Goal: Task Accomplishment & Management: Complete application form

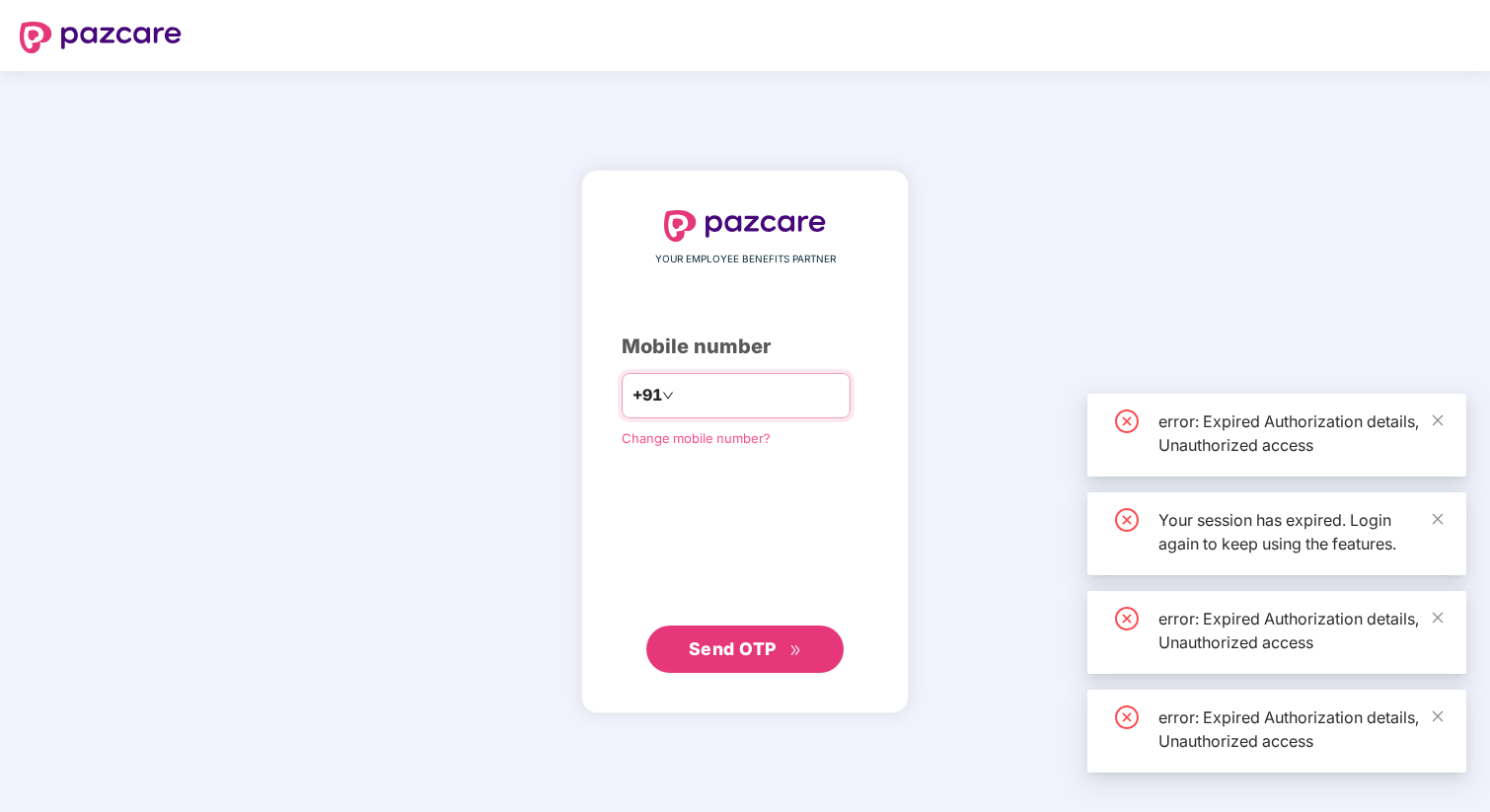
click at [700, 392] on input "number" at bounding box center [759, 396] width 162 height 32
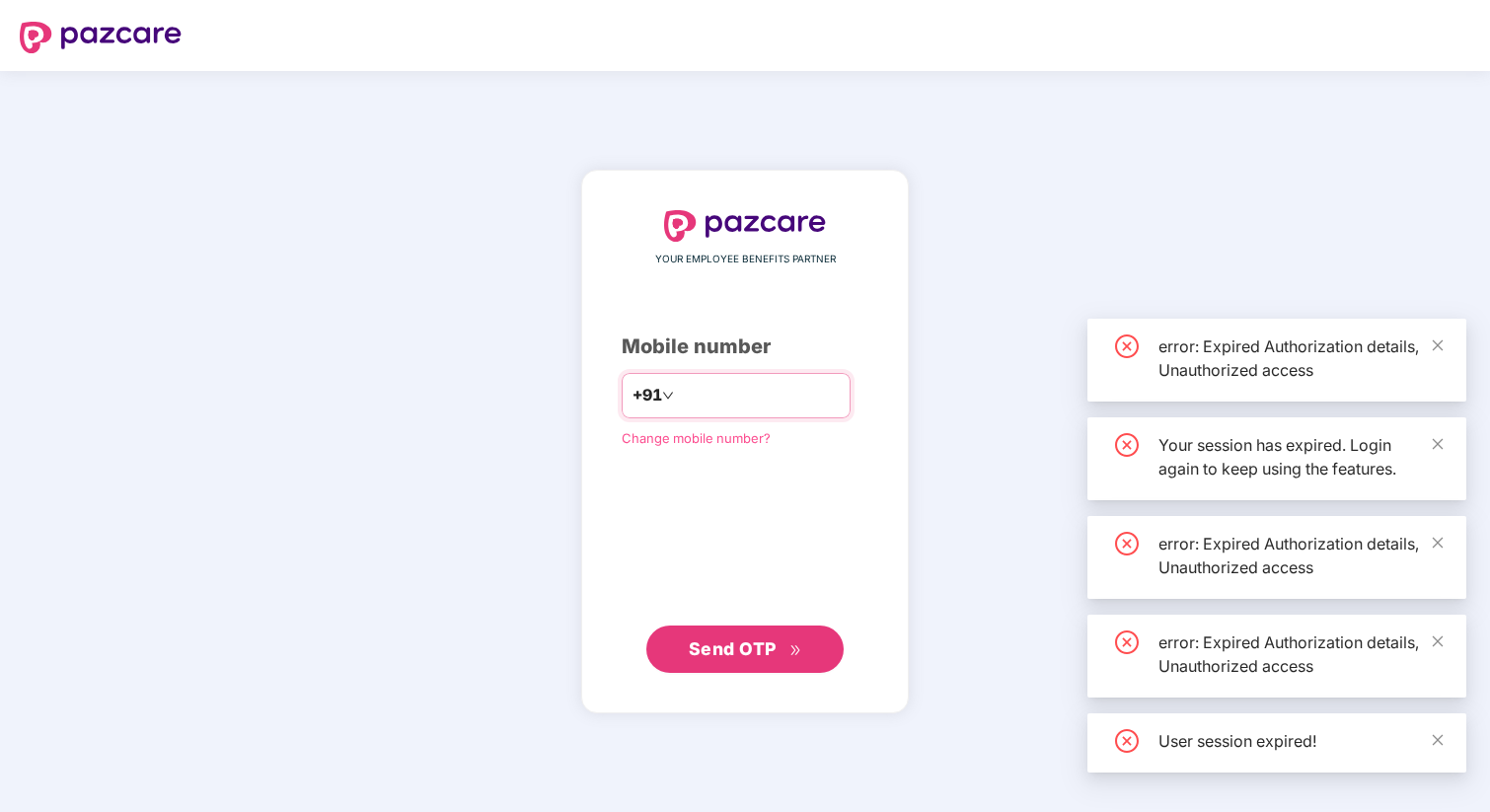
type input "****"
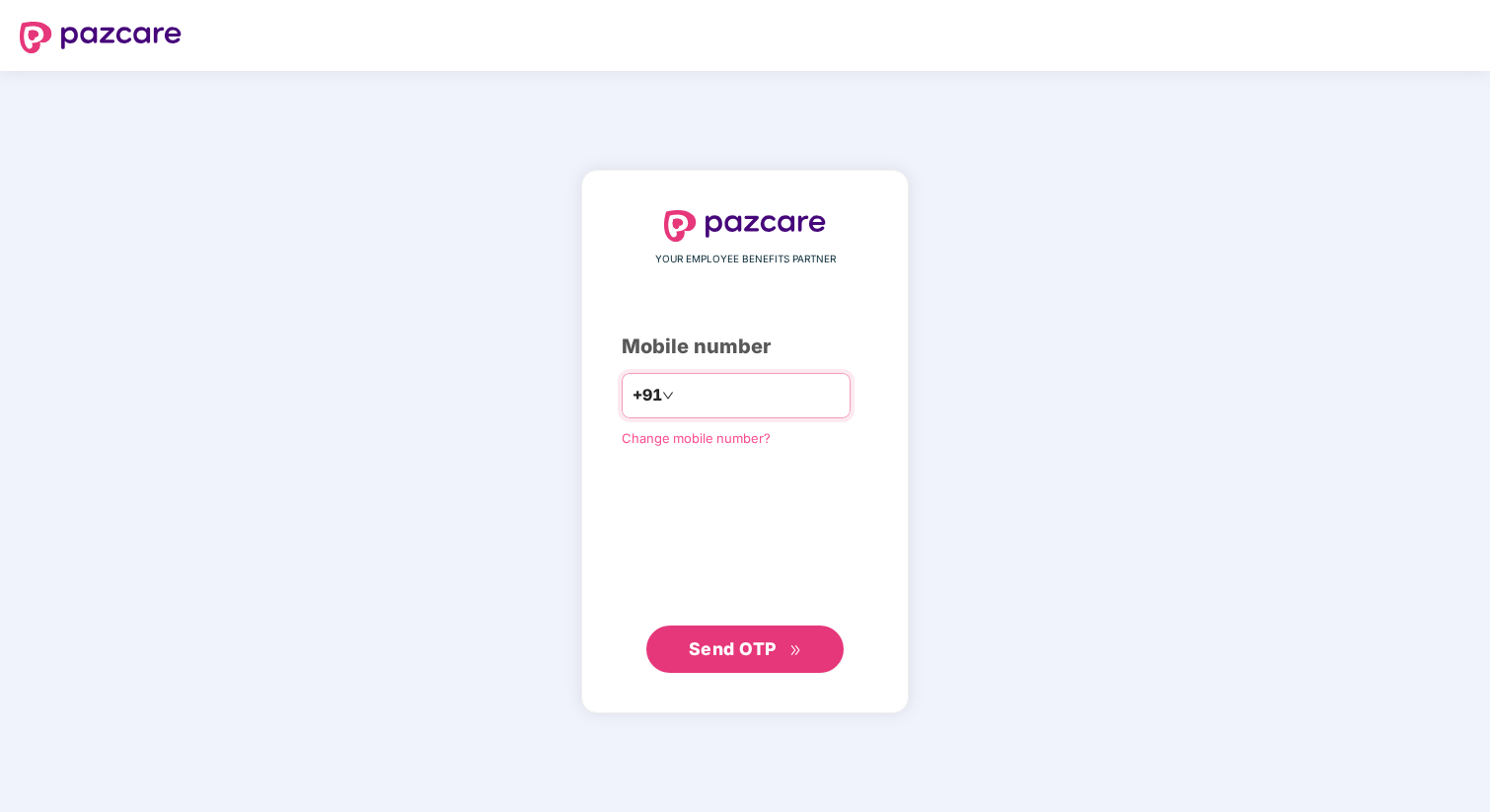
type input "**********"
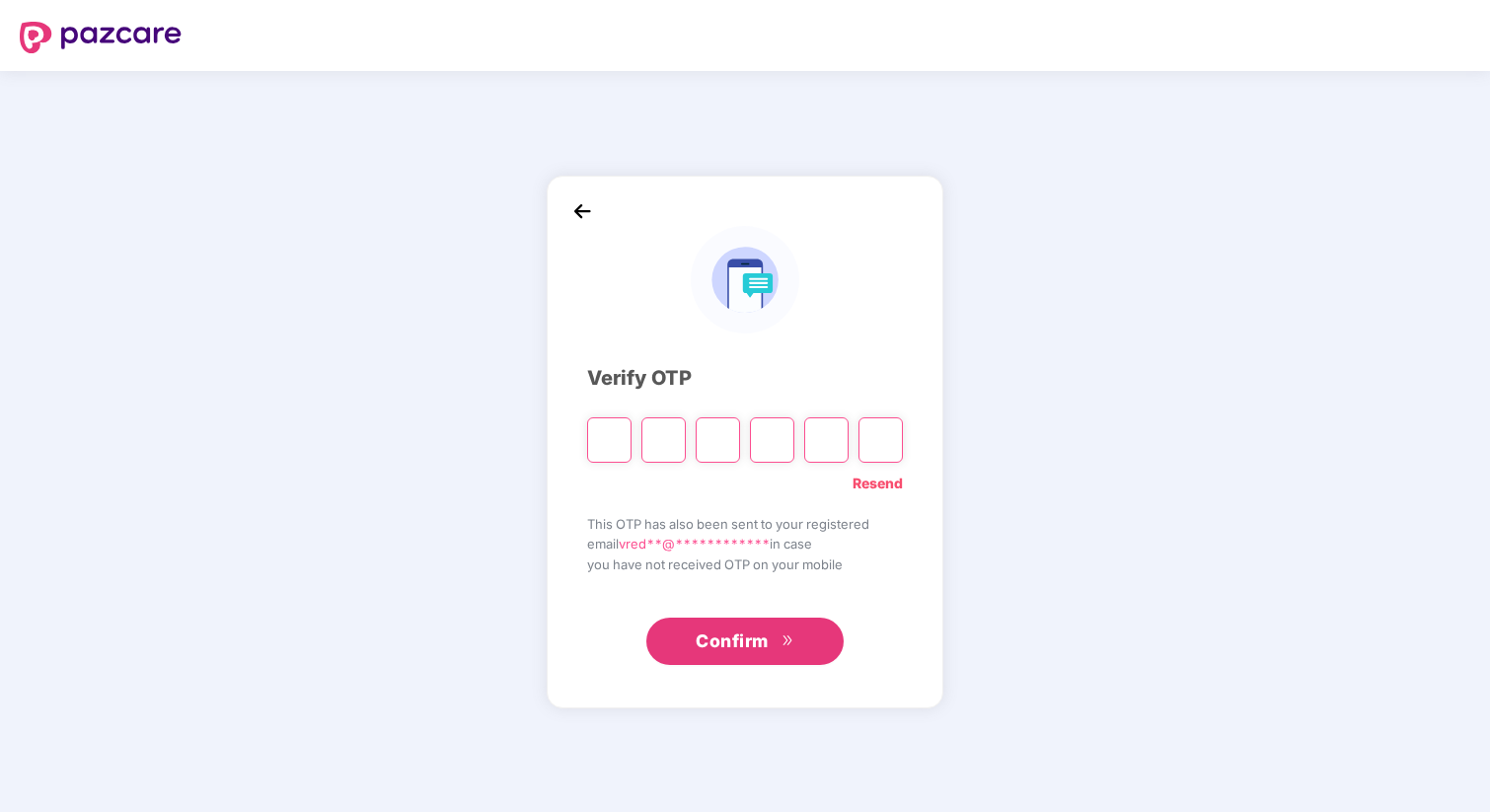
type input "*"
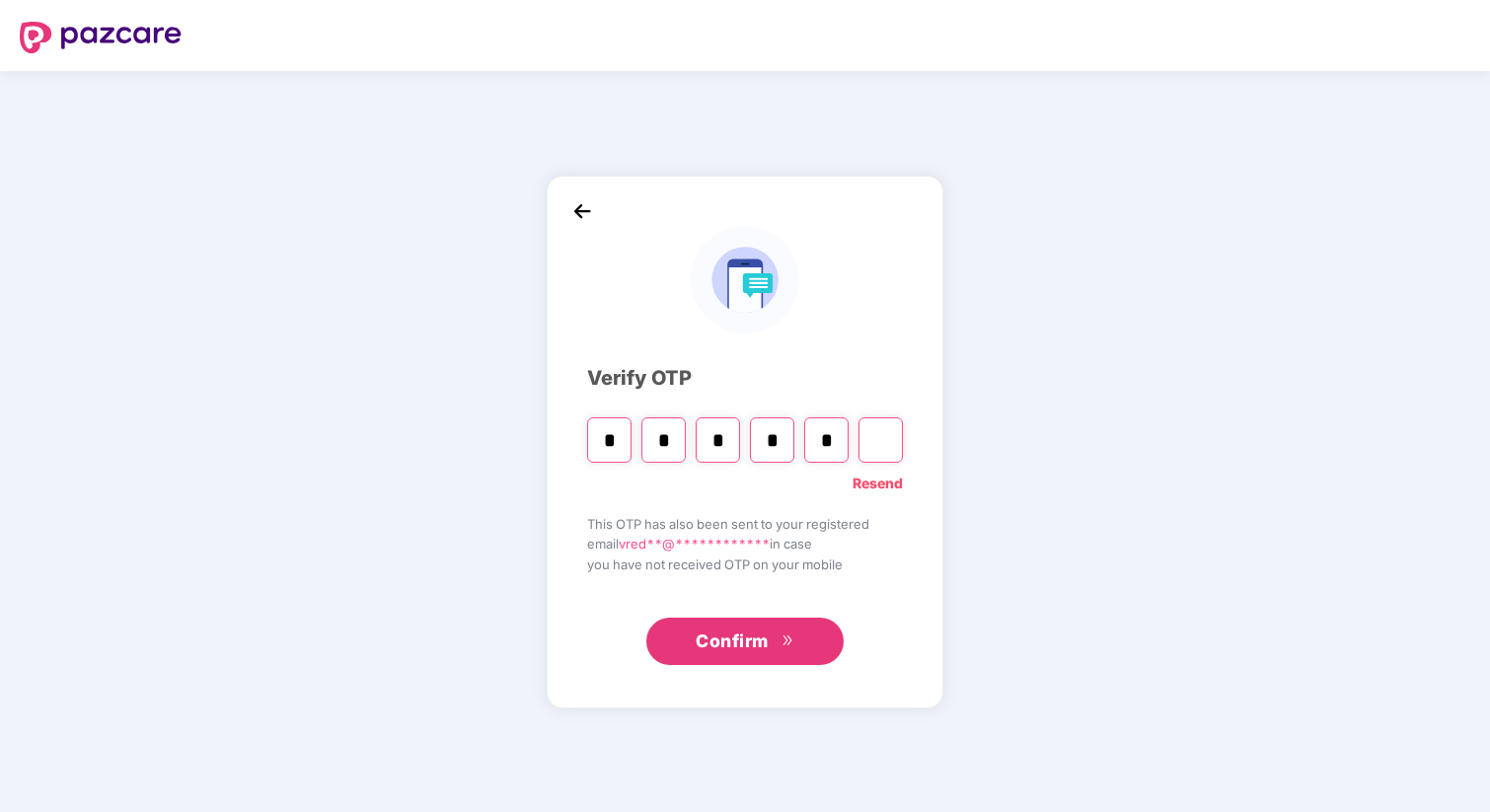
type input "*"
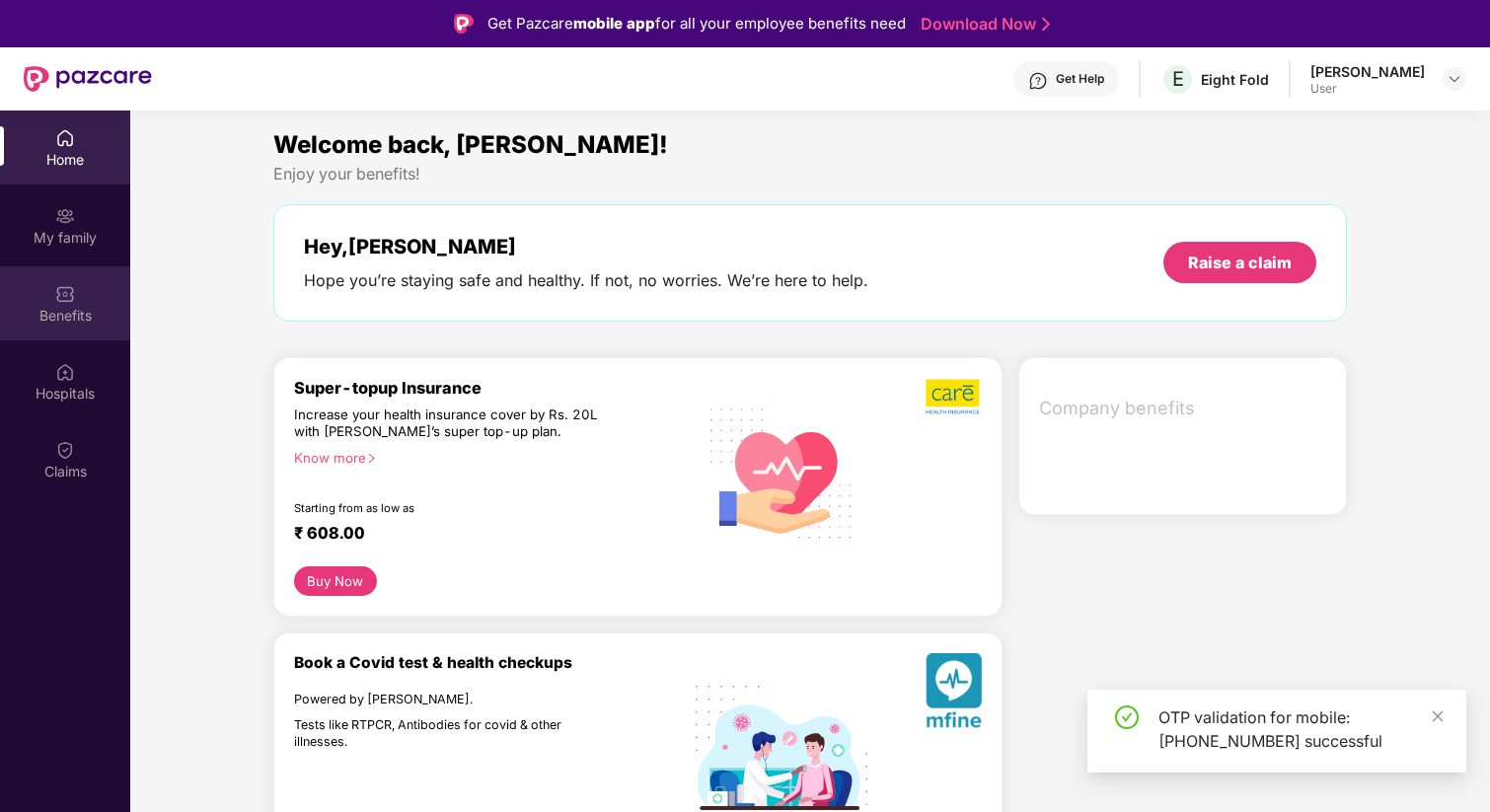
click at [65, 301] on img at bounding box center [65, 294] width 20 height 20
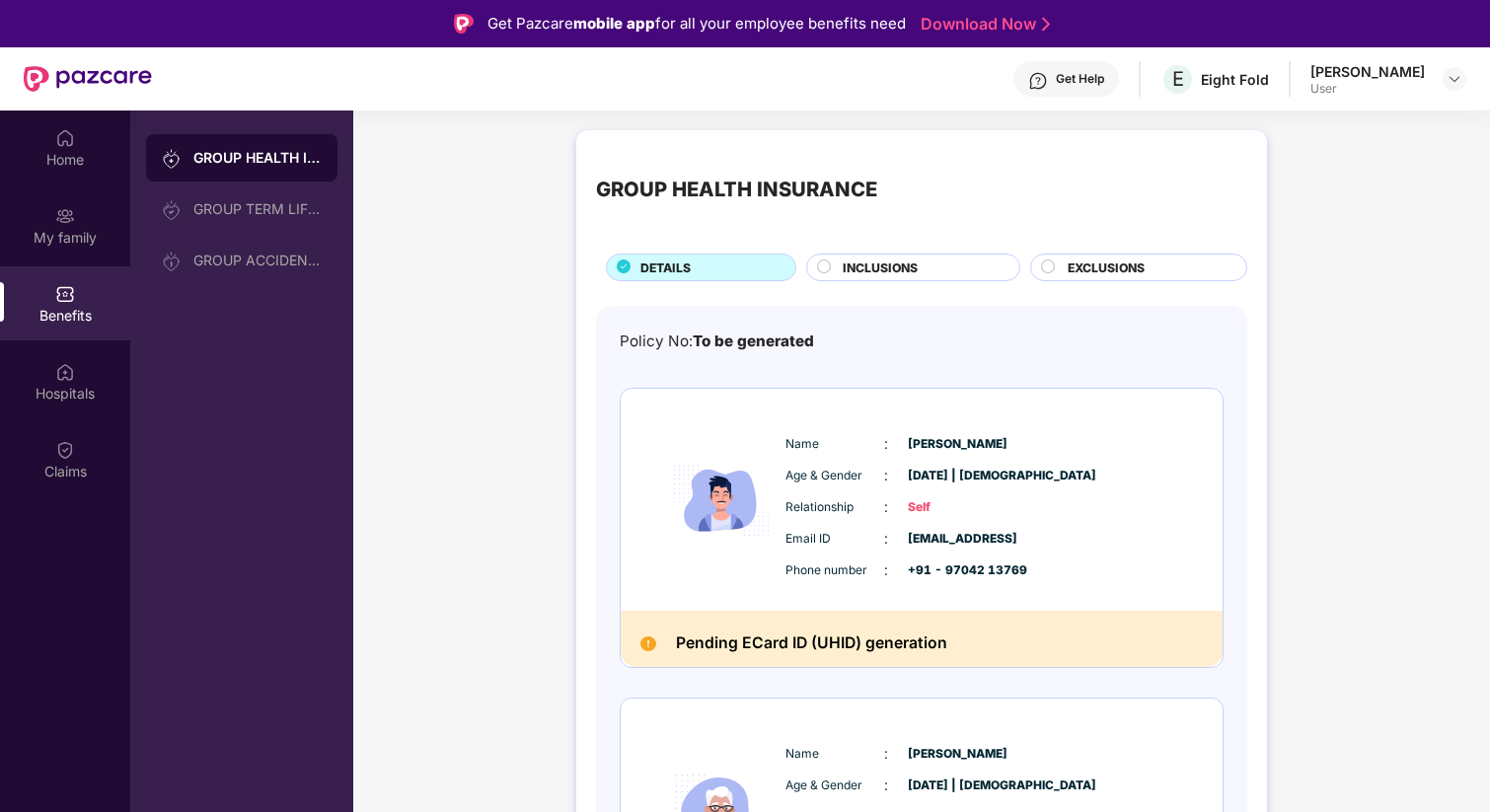
click at [873, 270] on span "INCLUSIONS" at bounding box center [880, 268] width 75 height 19
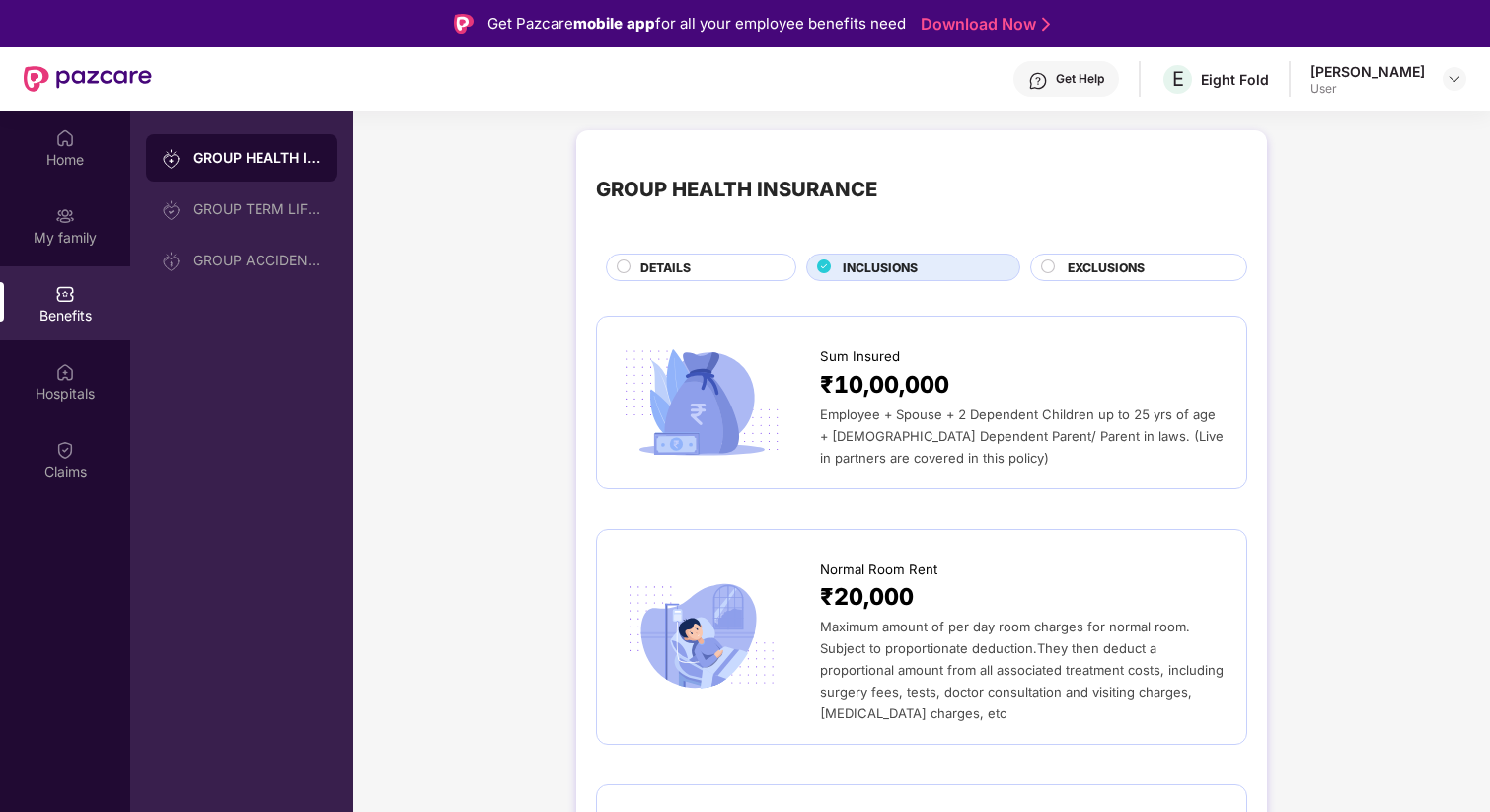
click at [1044, 267] on circle at bounding box center [1048, 267] width 13 height 13
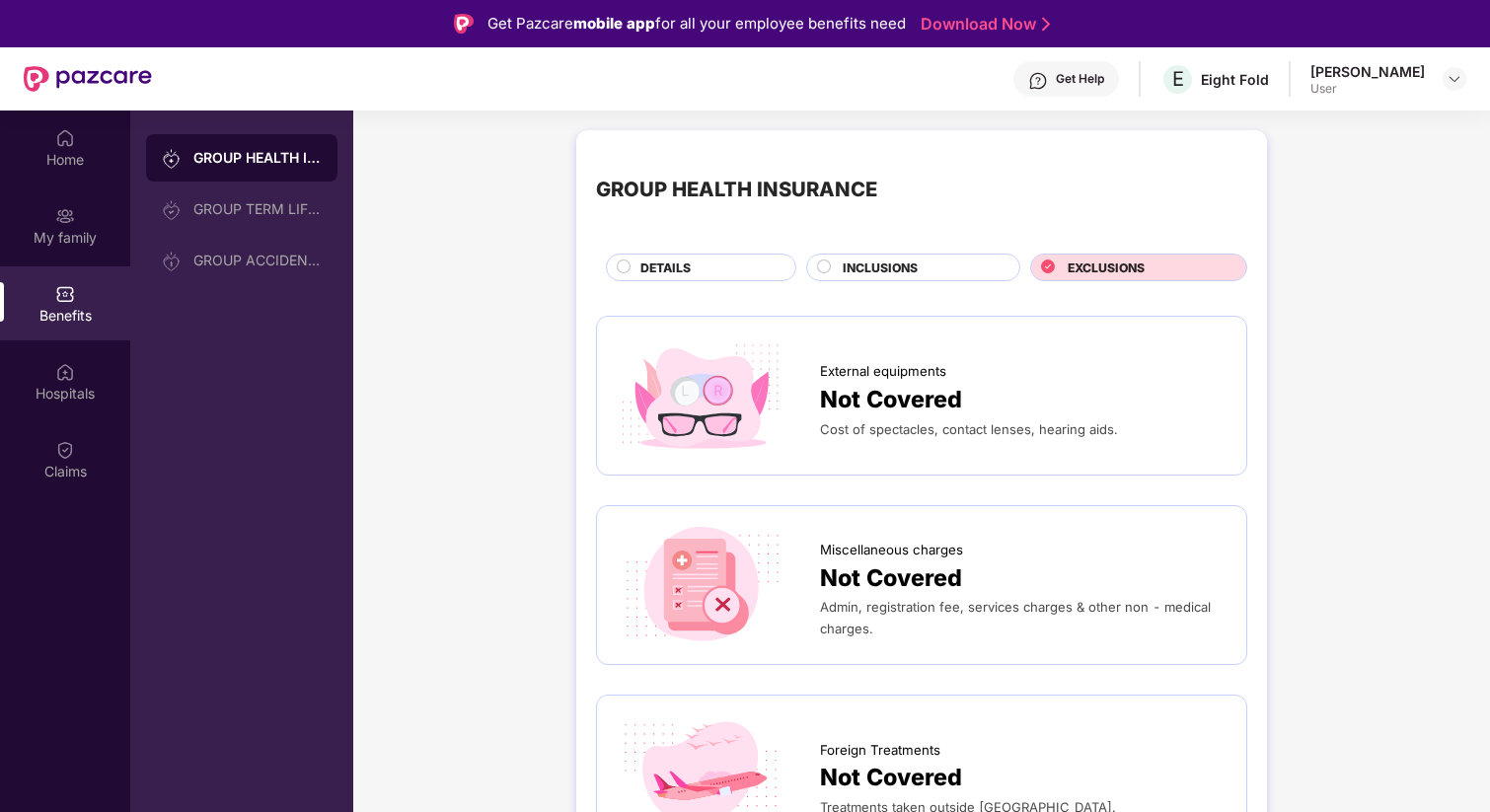
click at [857, 268] on span "INCLUSIONS" at bounding box center [880, 268] width 75 height 19
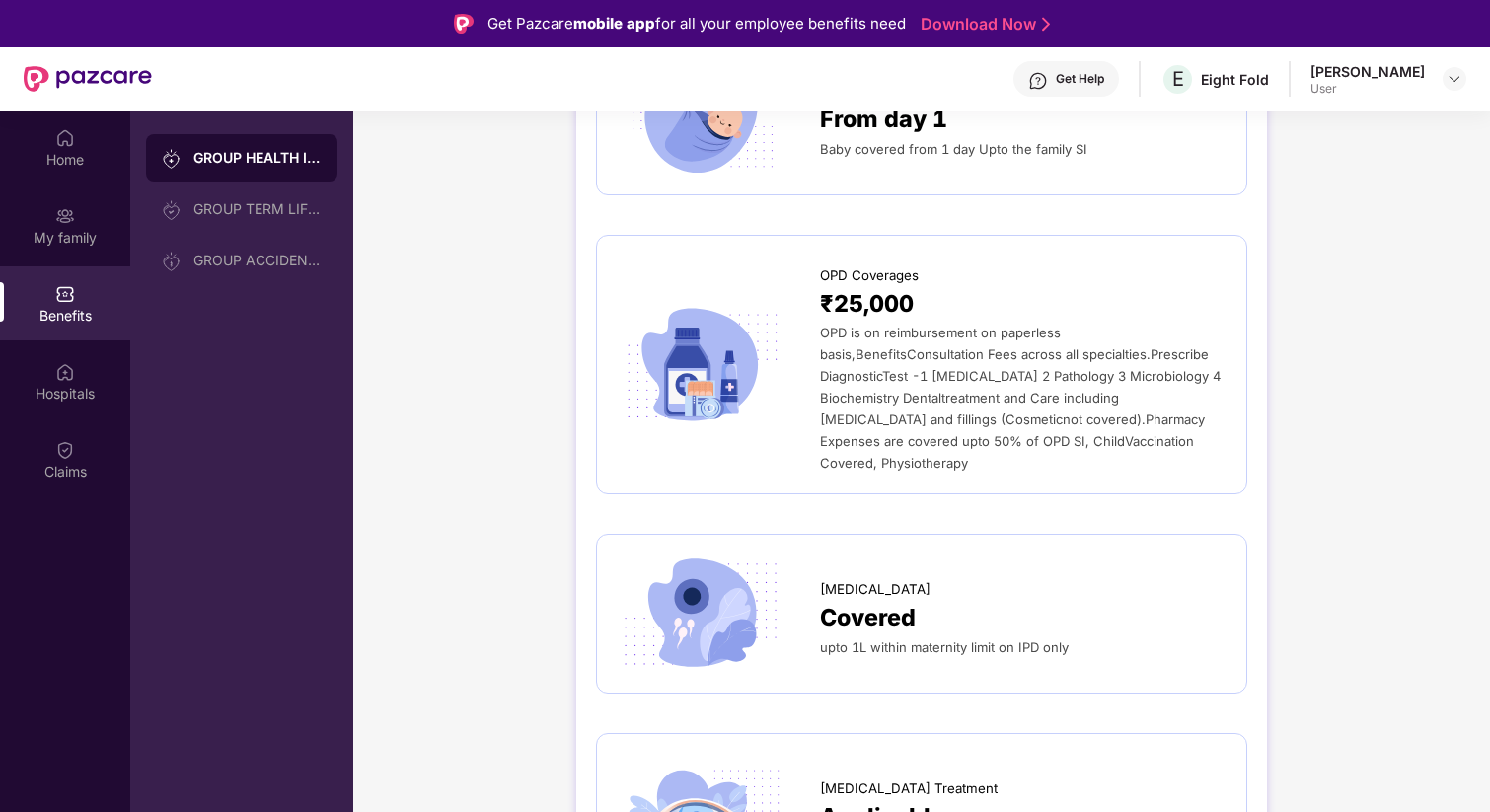
scroll to position [3047, 0]
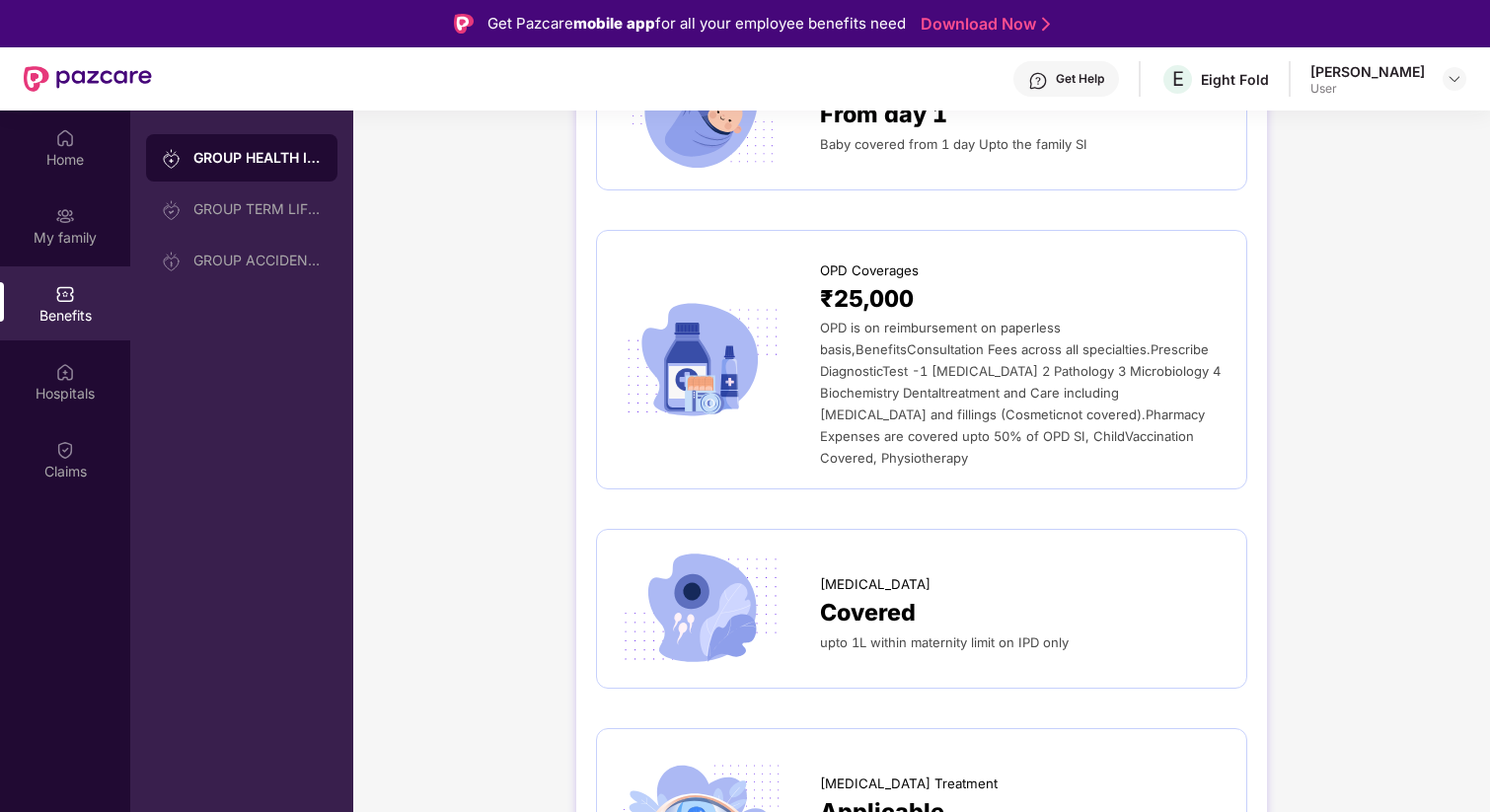
click at [1047, 407] on div "OPD is on reimbursement on paperless basis,BenefitsConsultation Fees across all…" at bounding box center [1023, 393] width 407 height 152
click at [949, 319] on div "OPD is on reimbursement on paperless basis,BenefitsConsultation Fees across all…" at bounding box center [1023, 393] width 407 height 152
click at [896, 291] on span "₹25,000" at bounding box center [867, 299] width 94 height 37
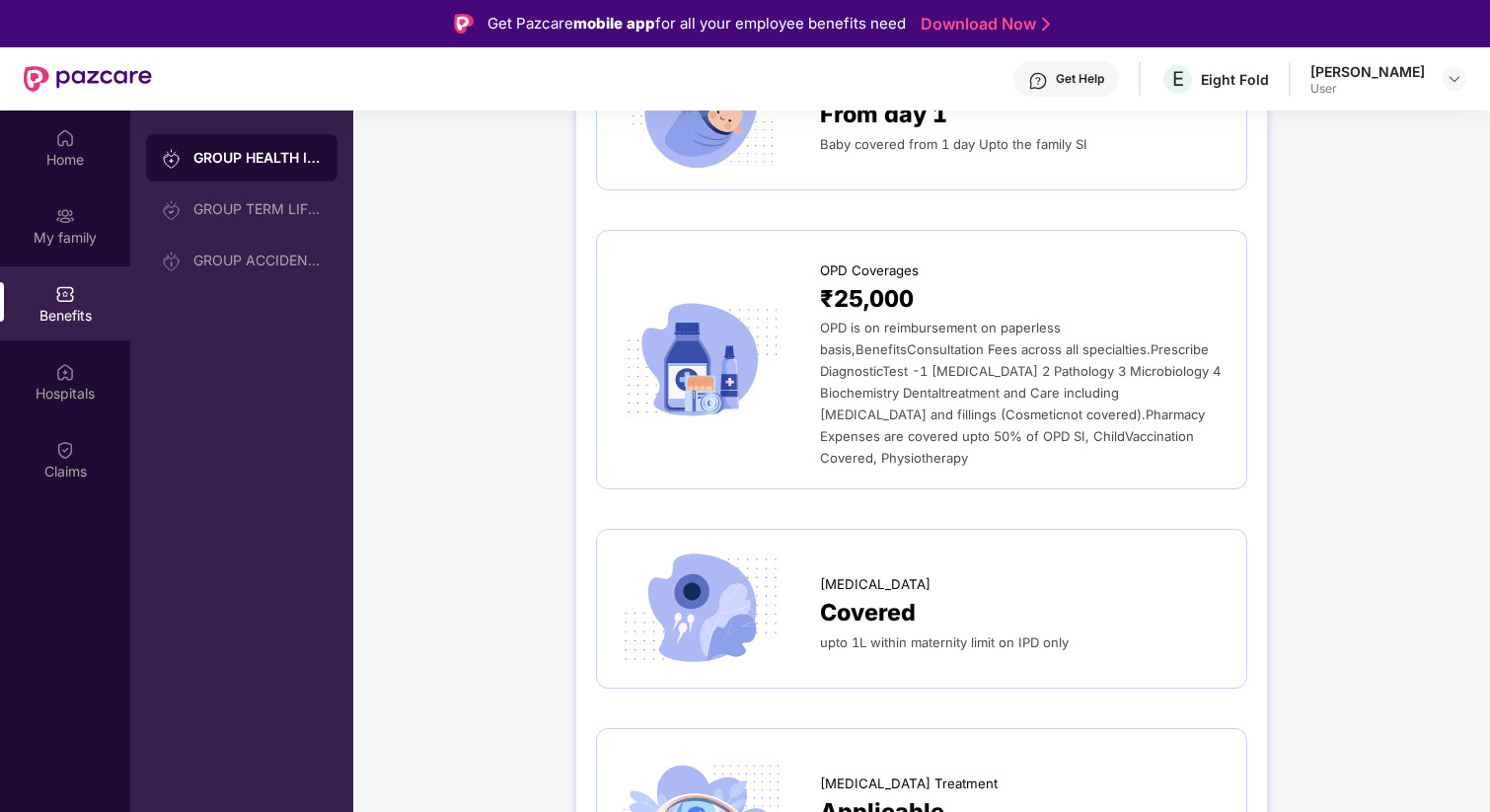
click at [967, 314] on div "₹25,000" at bounding box center [1023, 299] width 407 height 37
drag, startPoint x: 1088, startPoint y: 436, endPoint x: 812, endPoint y: 321, distance: 298.6
click at [812, 321] on div "OPD Coverages ₹25,000 OPD is on reimbursement on paperless basis,BenefitsConsul…" at bounding box center [922, 360] width 610 height 218
click at [812, 321] on div at bounding box center [718, 359] width 203 height 119
drag, startPoint x: 1072, startPoint y: 445, endPoint x: 819, endPoint y: 276, distance: 303.9
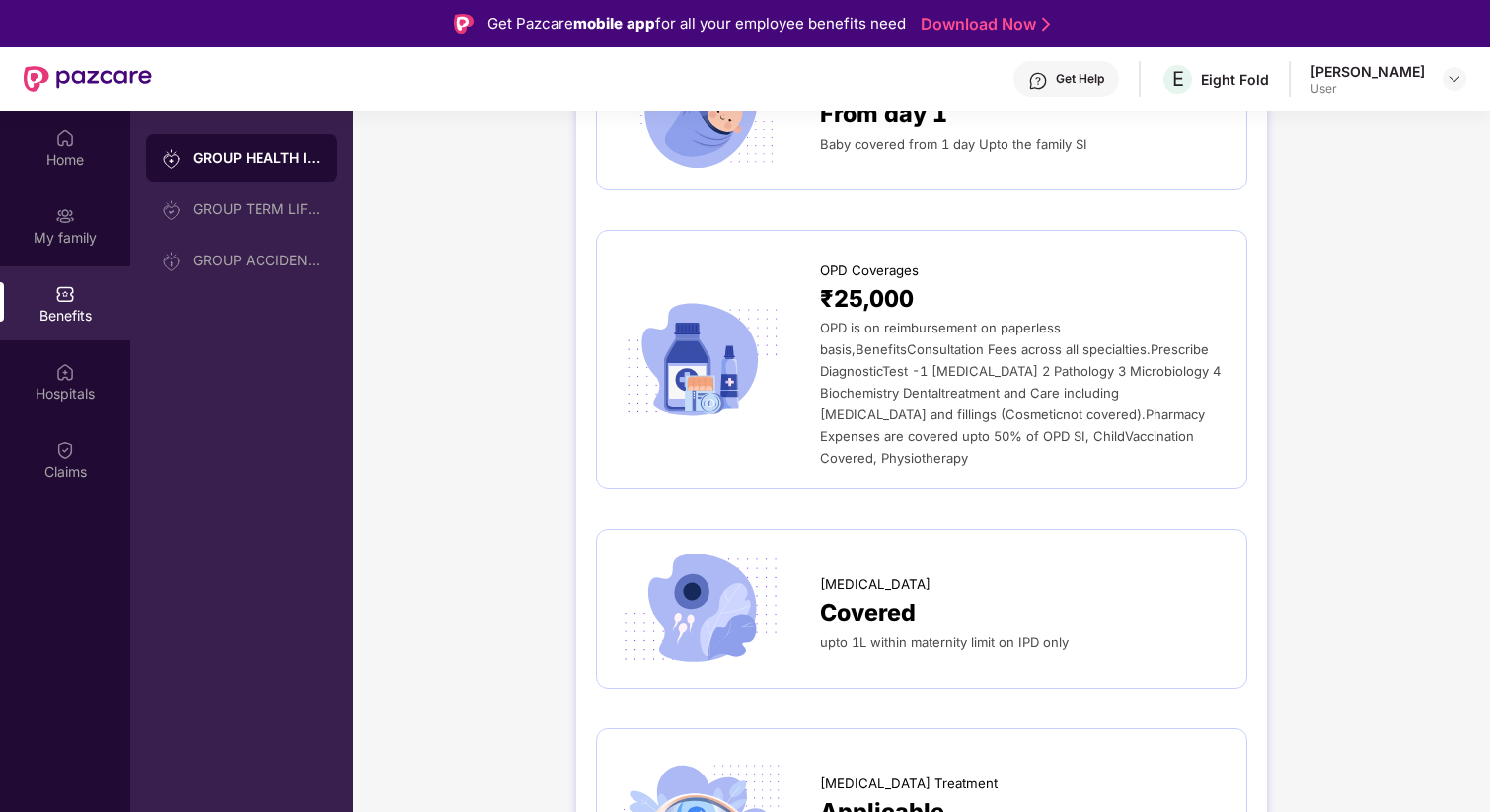
click at [820, 276] on div "OPD Coverages ₹25,000 OPD is on reimbursement on paperless basis,BenefitsConsul…" at bounding box center [1023, 360] width 407 height 218
copy div "OPD Coverages ₹25,000 OPD is on reimbursement on paperless basis,BenefitsConsul…"
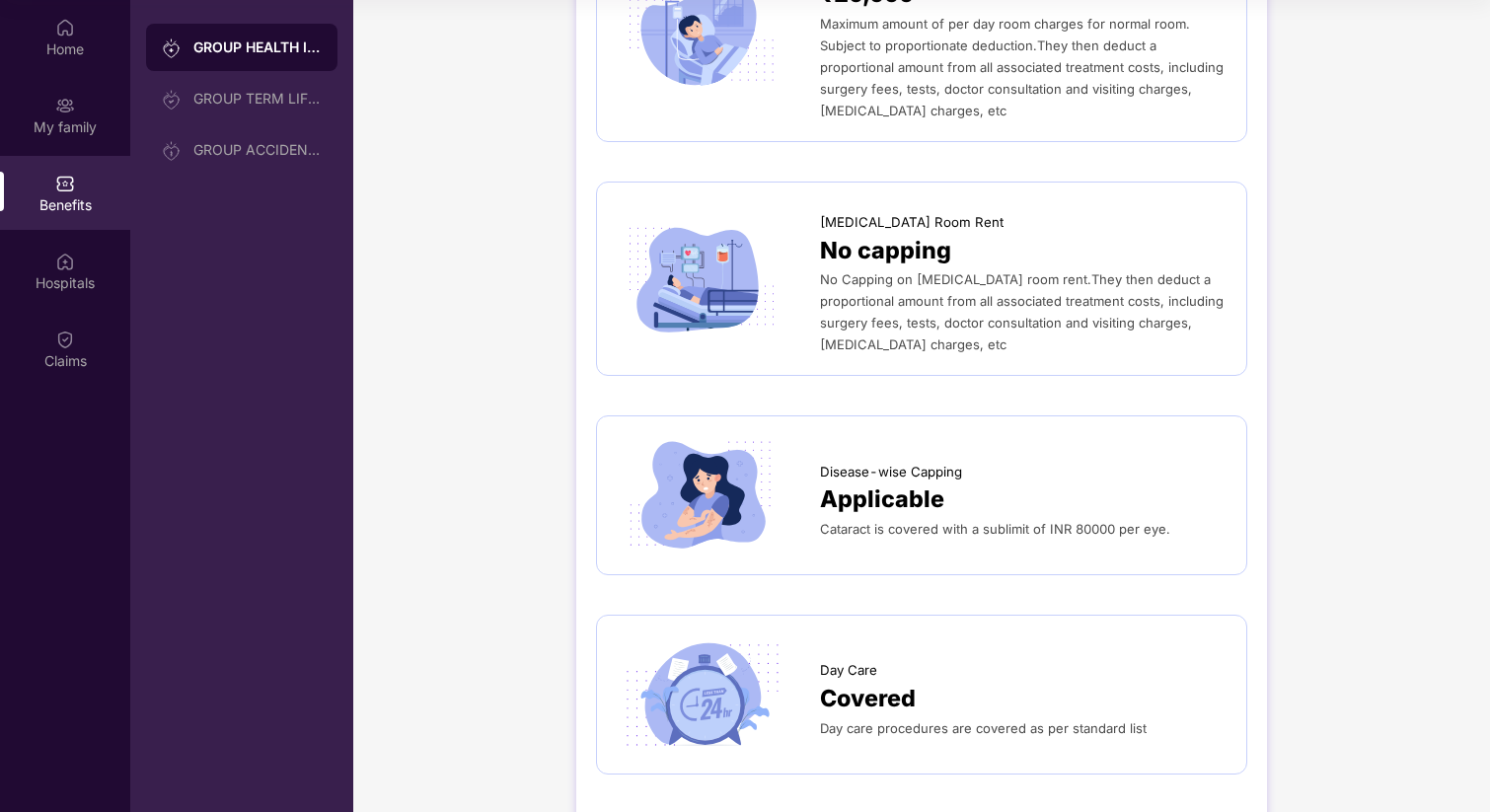
scroll to position [0, 0]
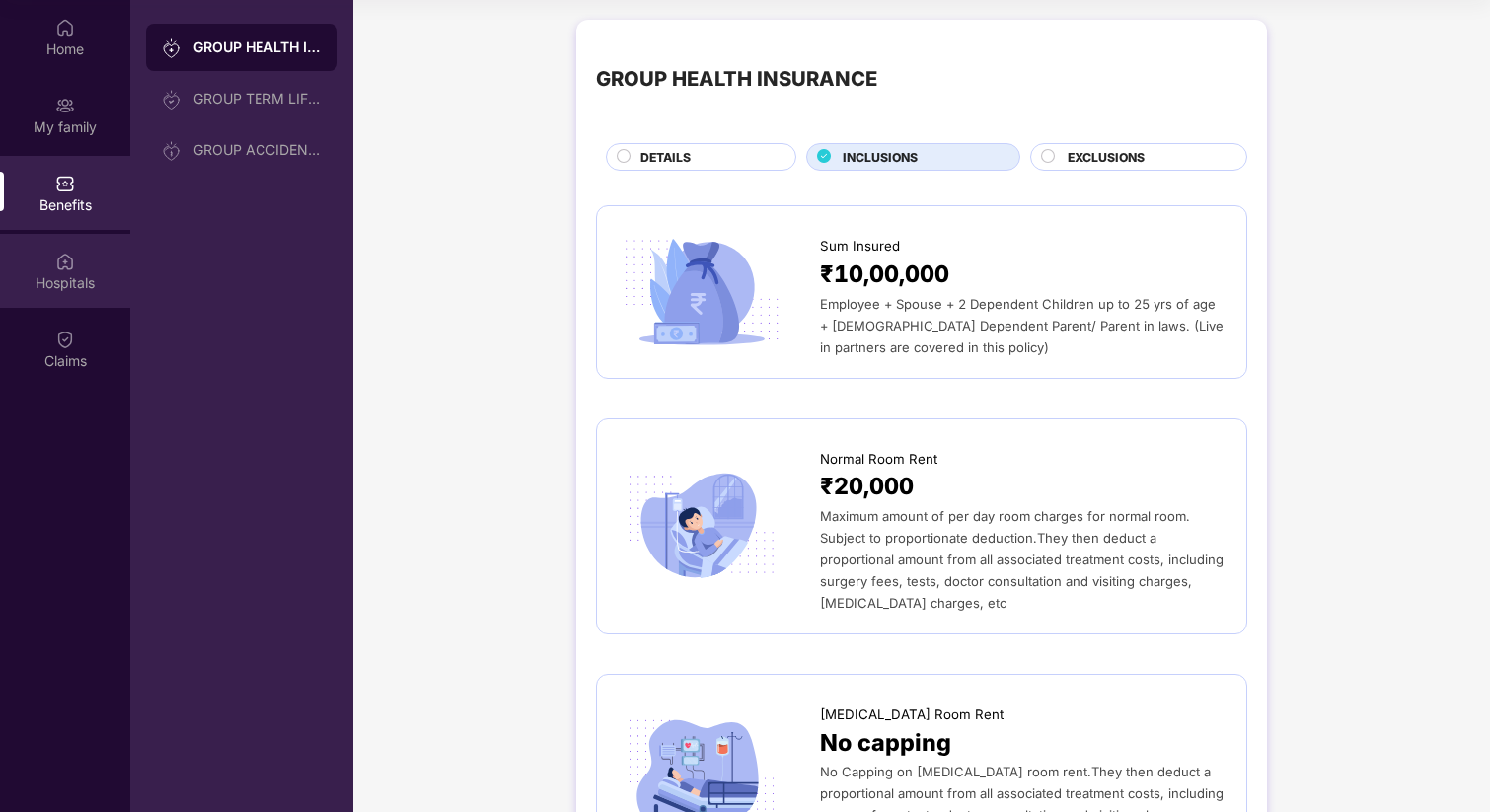
click at [74, 254] on div "Hospitals" at bounding box center [65, 271] width 130 height 74
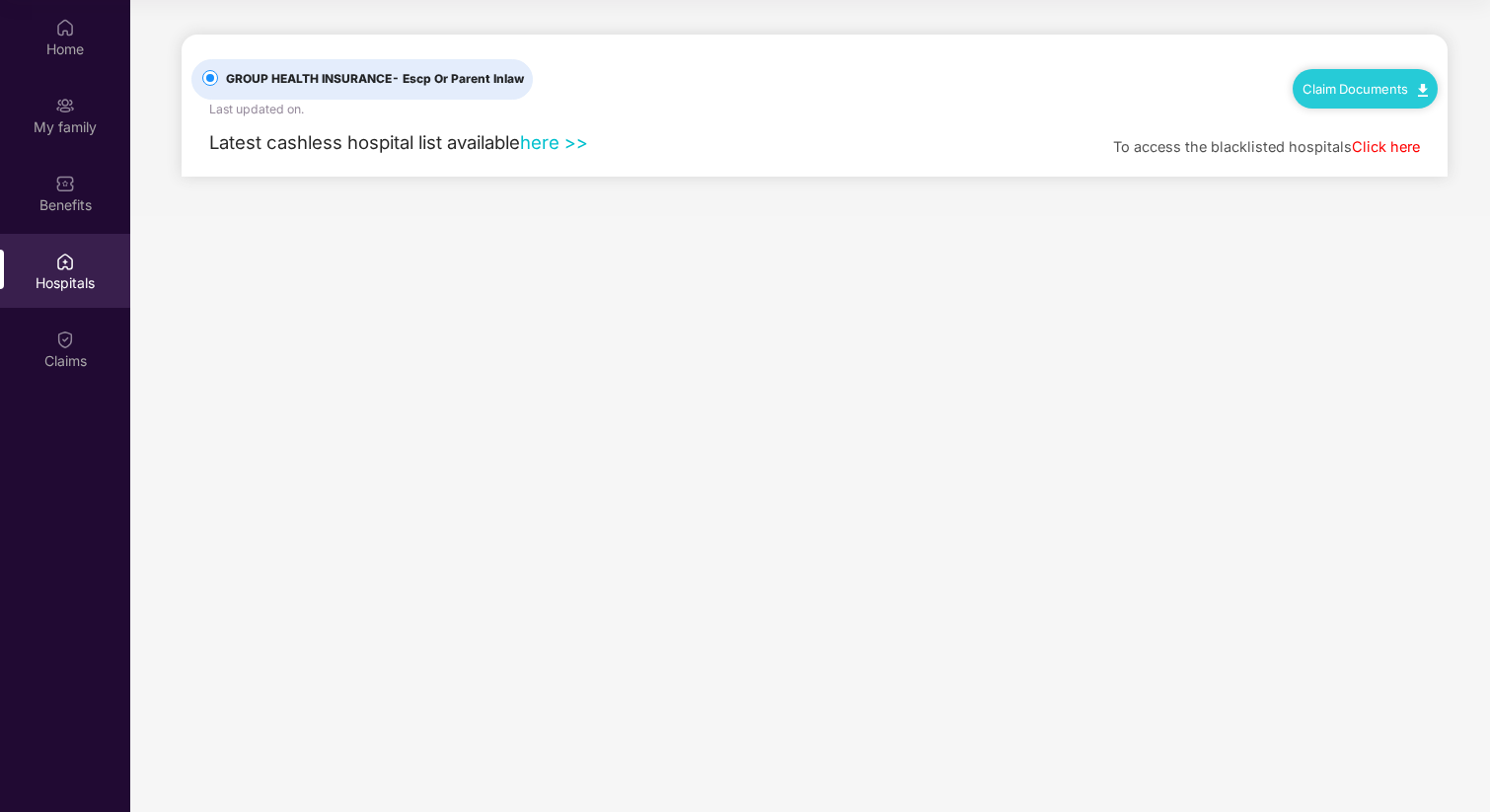
click at [560, 132] on link "here >>" at bounding box center [554, 142] width 68 height 22
click at [48, 348] on div "Claims" at bounding box center [65, 349] width 130 height 74
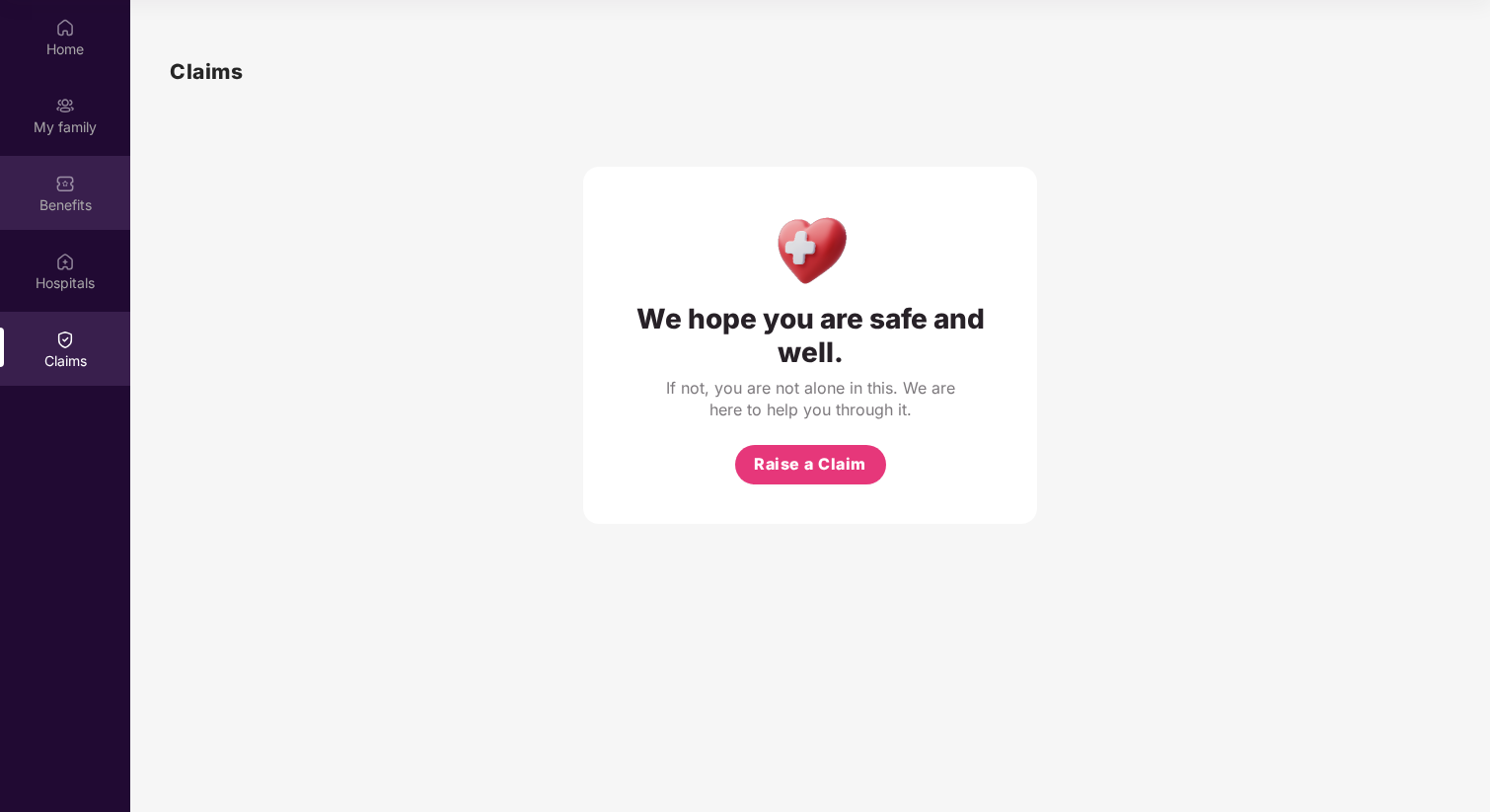
click at [64, 207] on div "Benefits" at bounding box center [65, 205] width 130 height 20
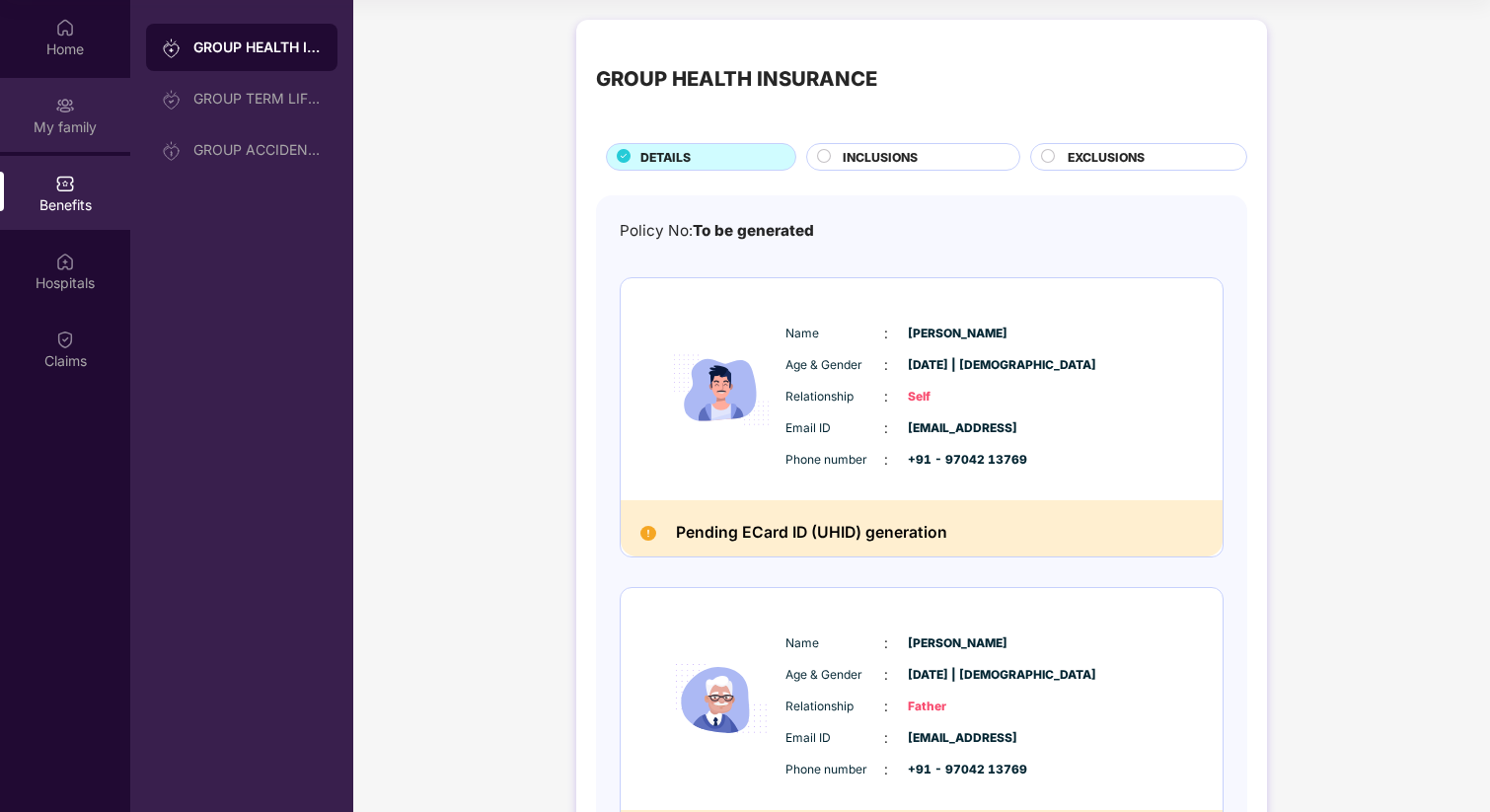
click at [79, 123] on div "My family" at bounding box center [65, 127] width 130 height 20
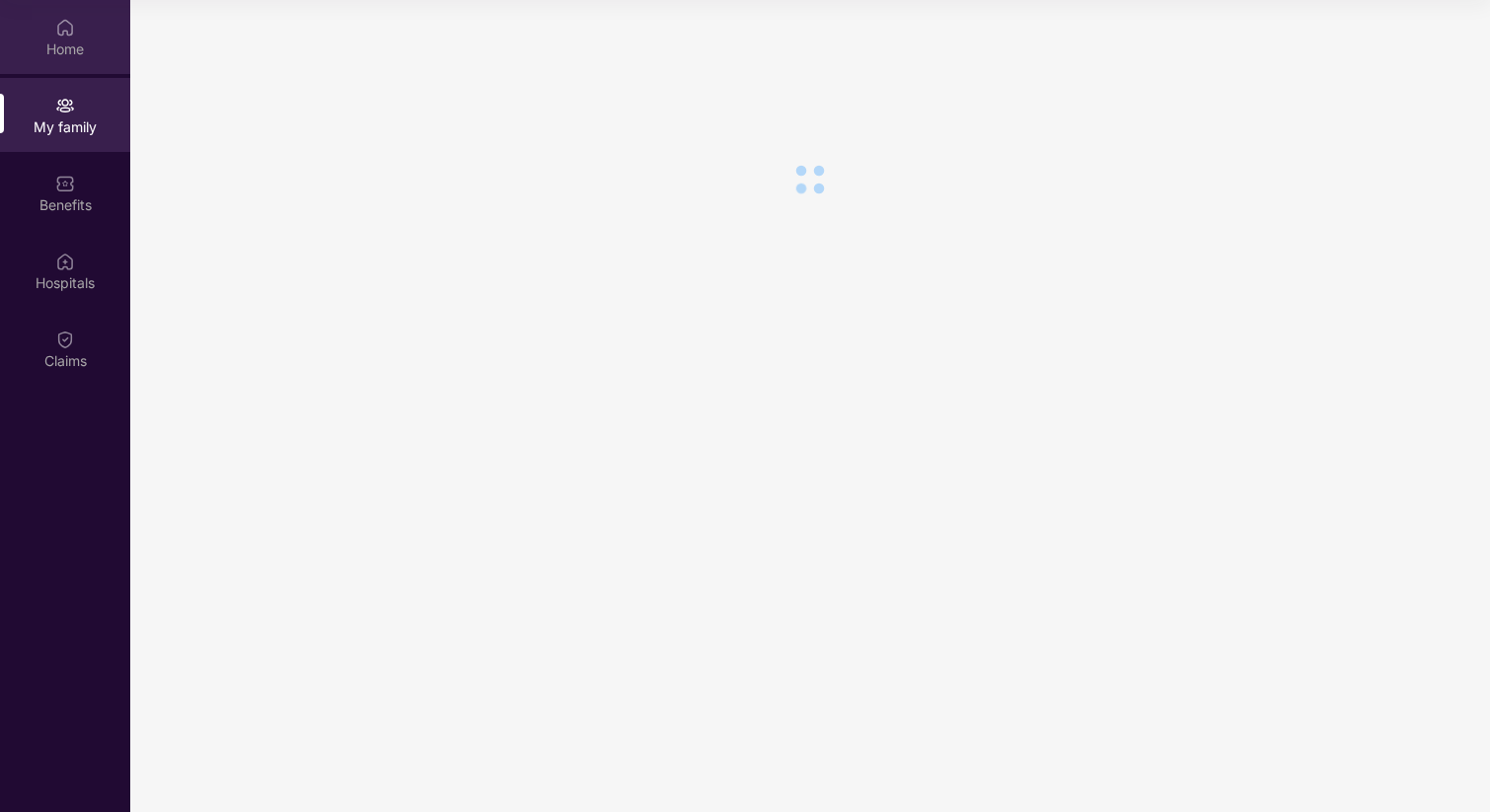
click at [67, 54] on div "Home" at bounding box center [65, 49] width 130 height 20
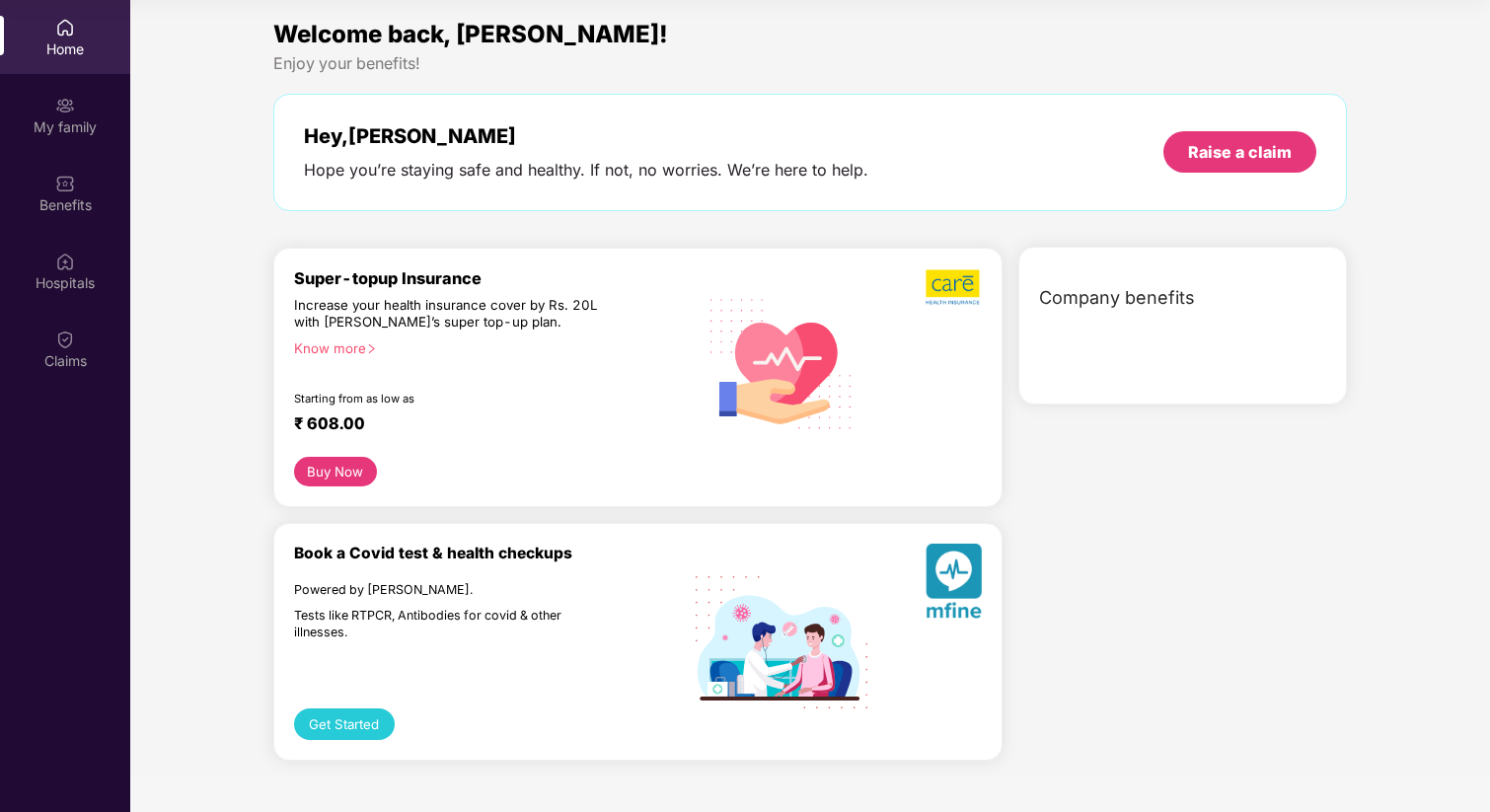
click at [68, 48] on div "Home" at bounding box center [65, 49] width 130 height 20
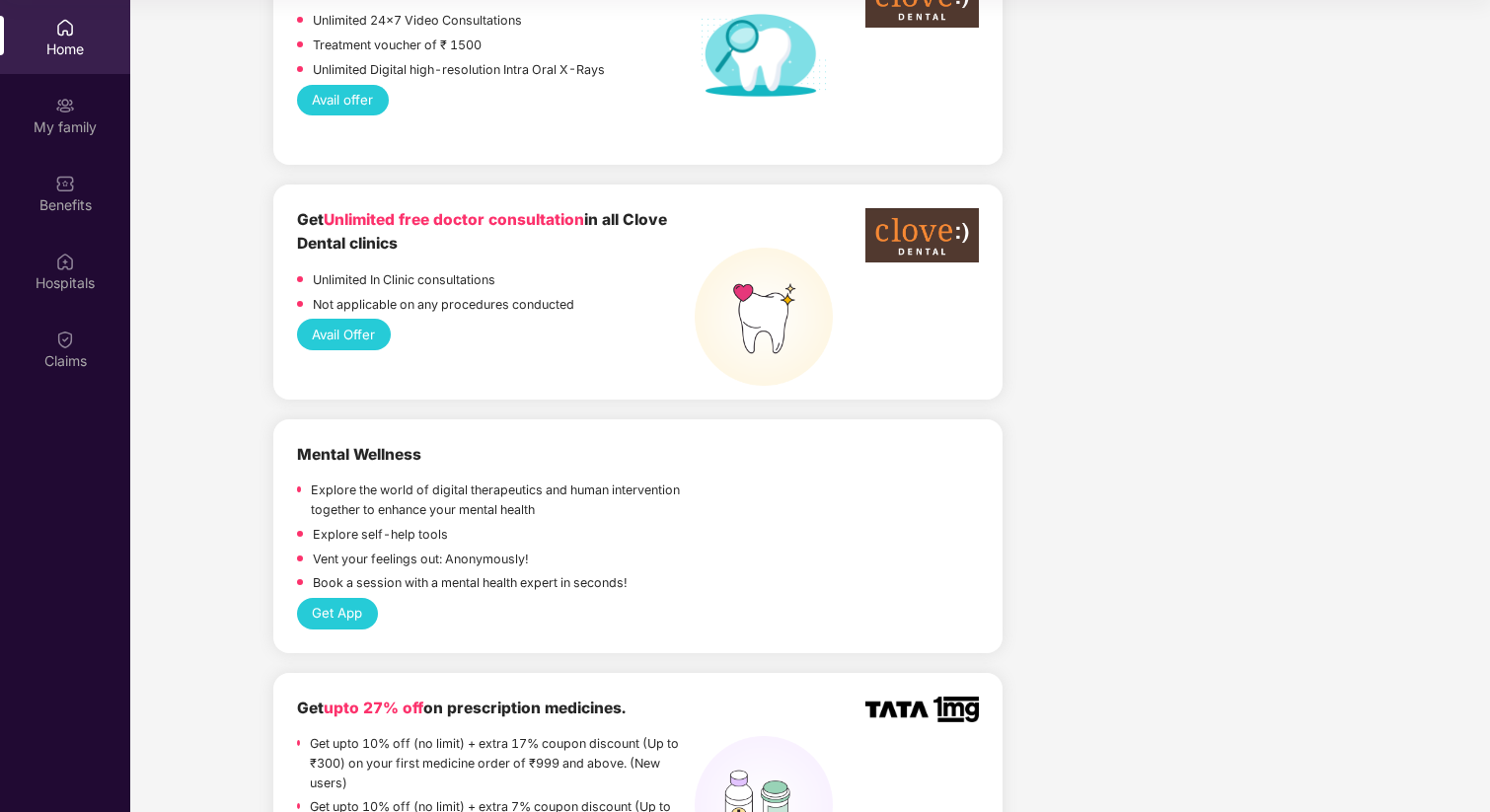
scroll to position [1695, 0]
click at [517, 294] on p "Not applicable on any procedures conducted" at bounding box center [444, 304] width 262 height 20
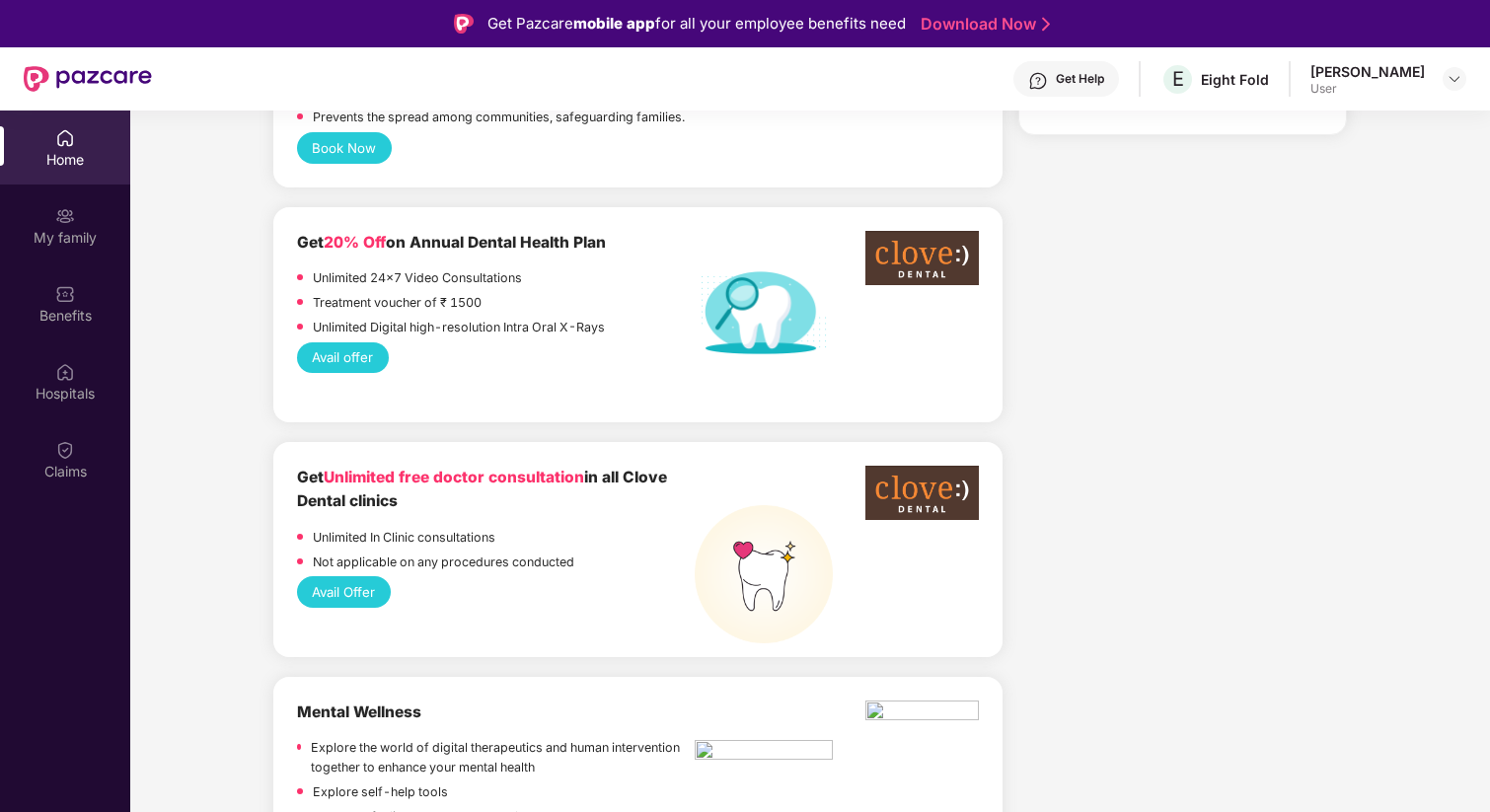
scroll to position [1527, 0]
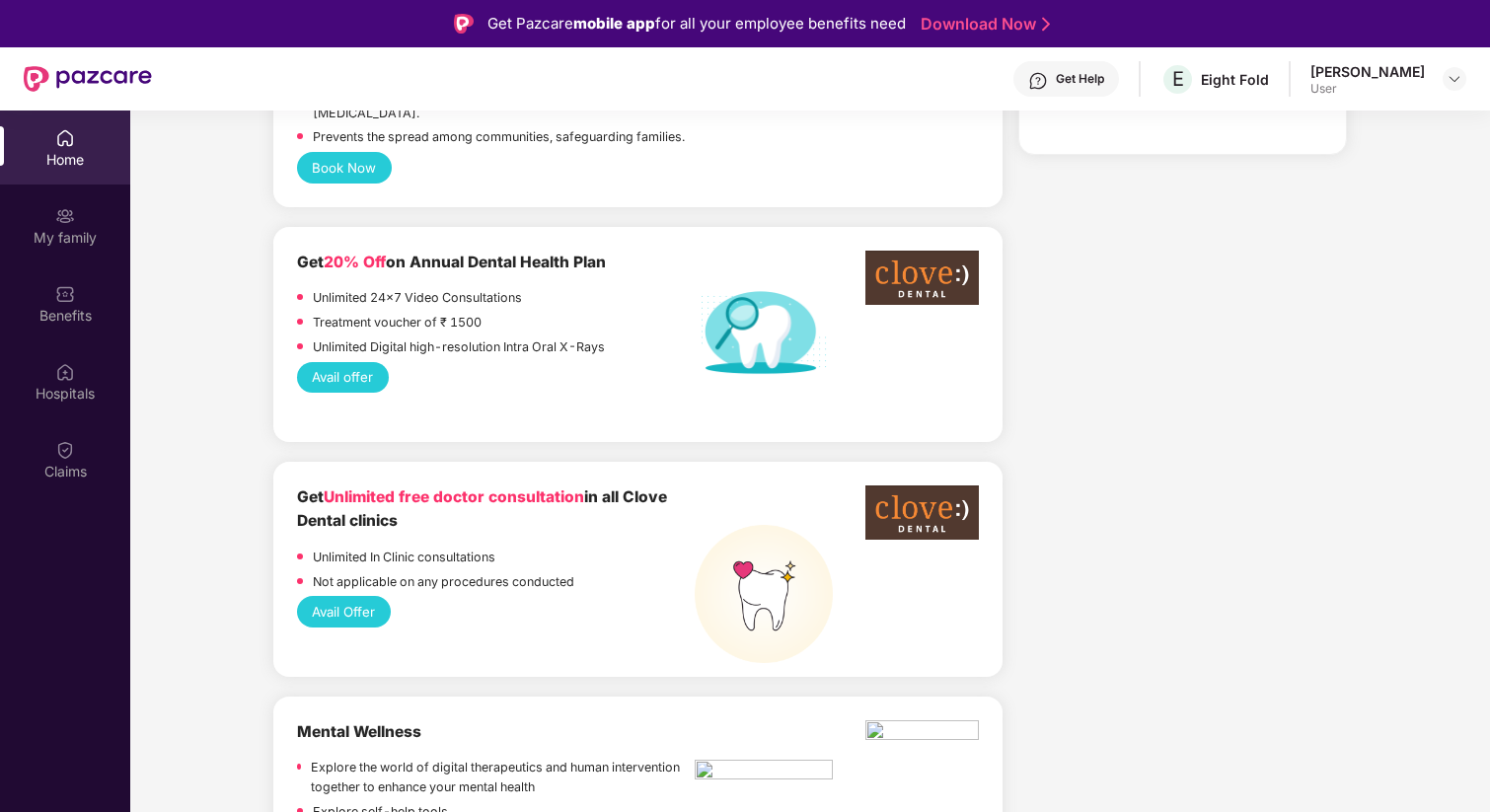
click at [548, 488] on span "Unlimited free doctor consultation" at bounding box center [454, 497] width 261 height 19
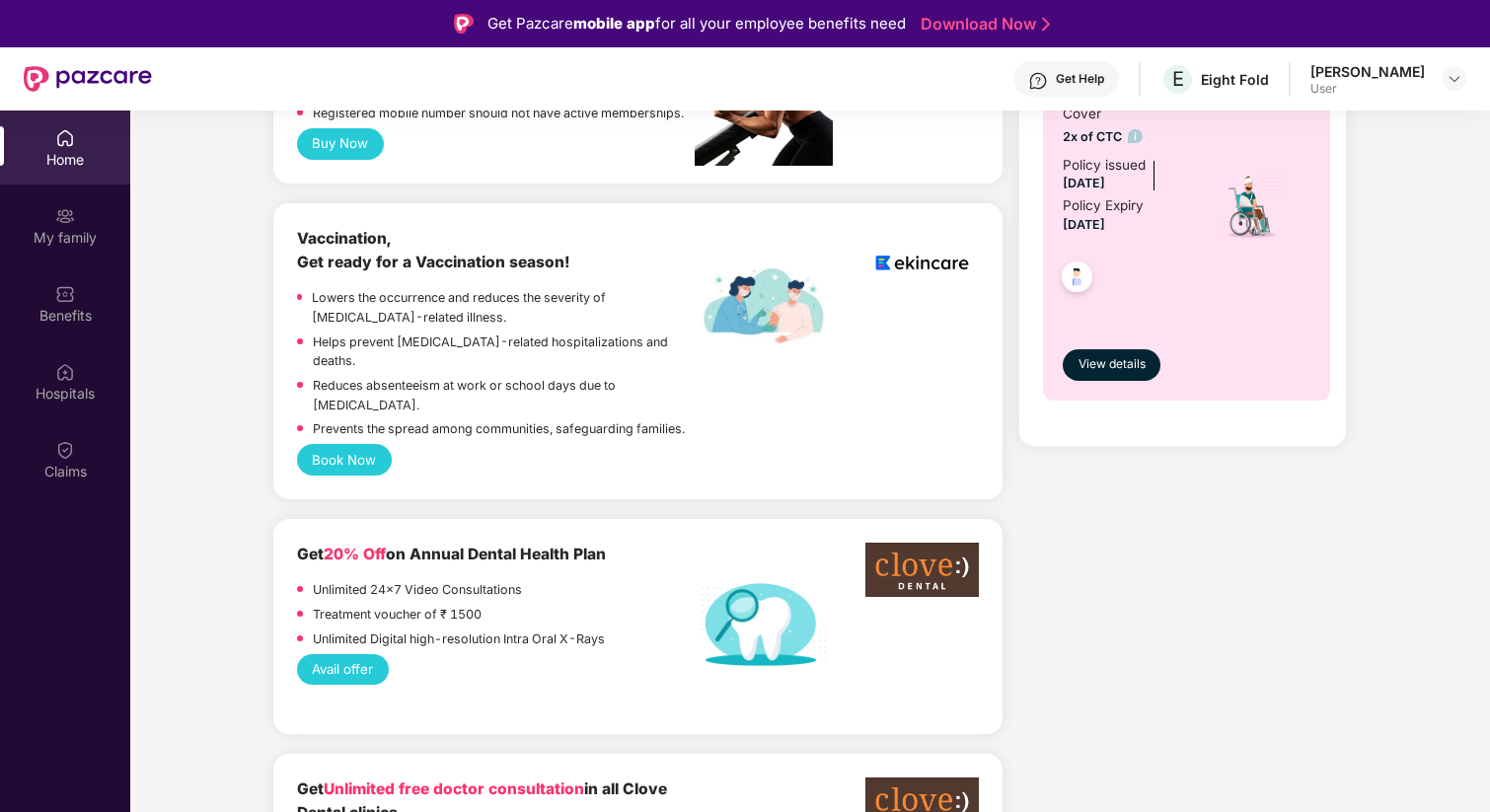
scroll to position [1216, 0]
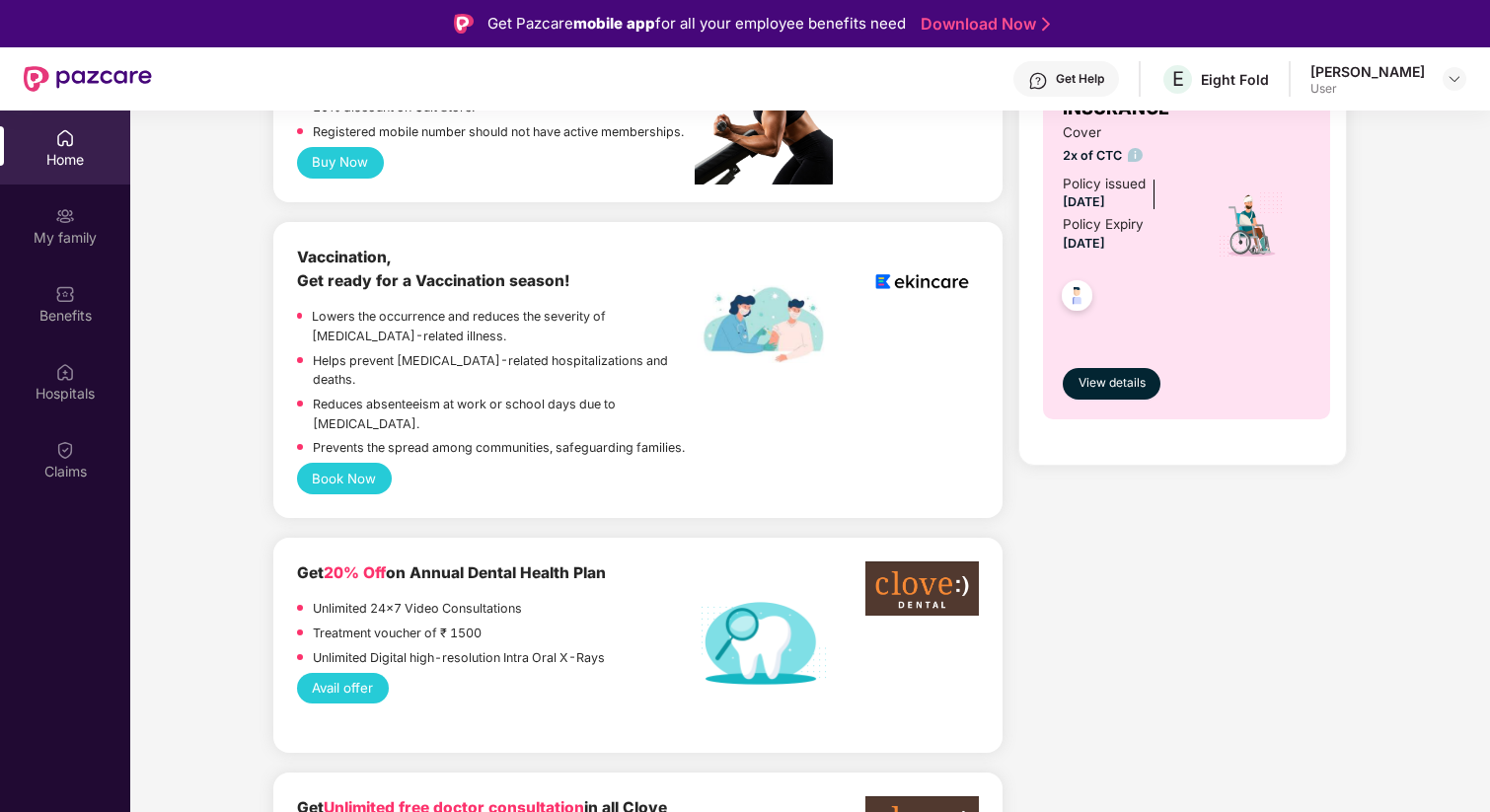
click at [524, 648] on p "Unlimited Digital high-resolution Intra Oral X-Rays" at bounding box center [459, 658] width 292 height 20
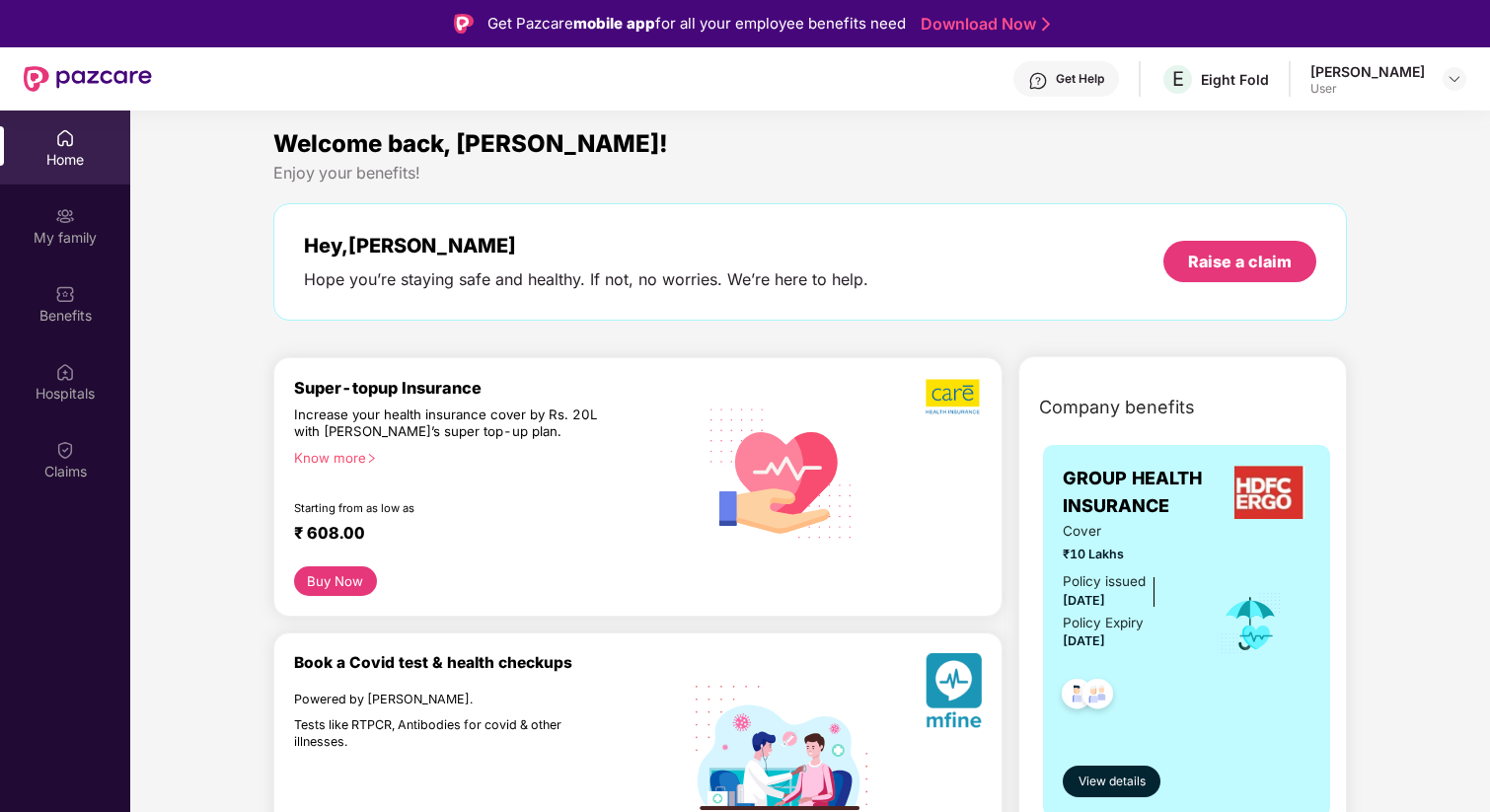
scroll to position [0, 0]
click at [1240, 266] on div "Raise a claim" at bounding box center [1240, 263] width 104 height 22
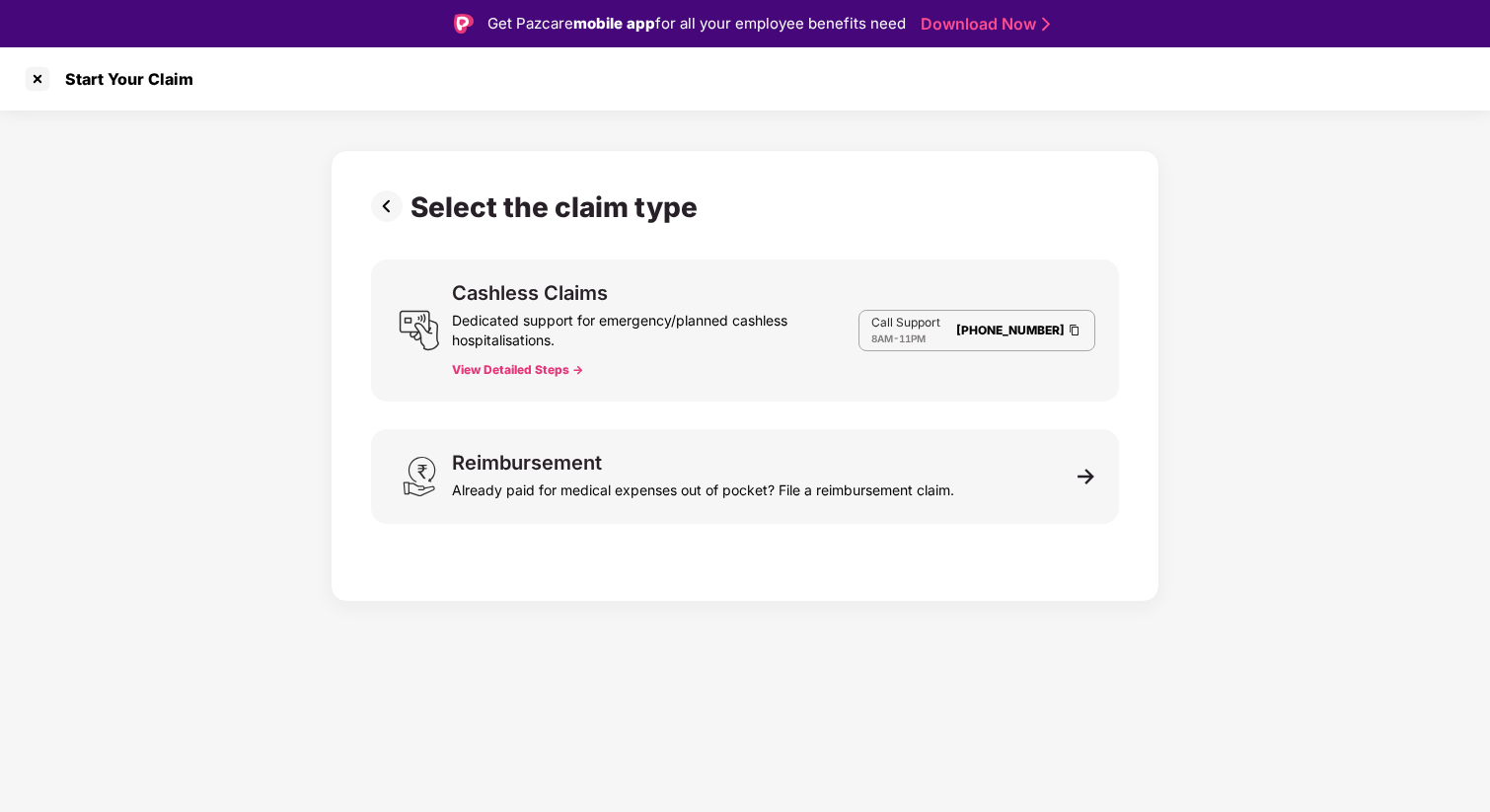
scroll to position [13, 0]
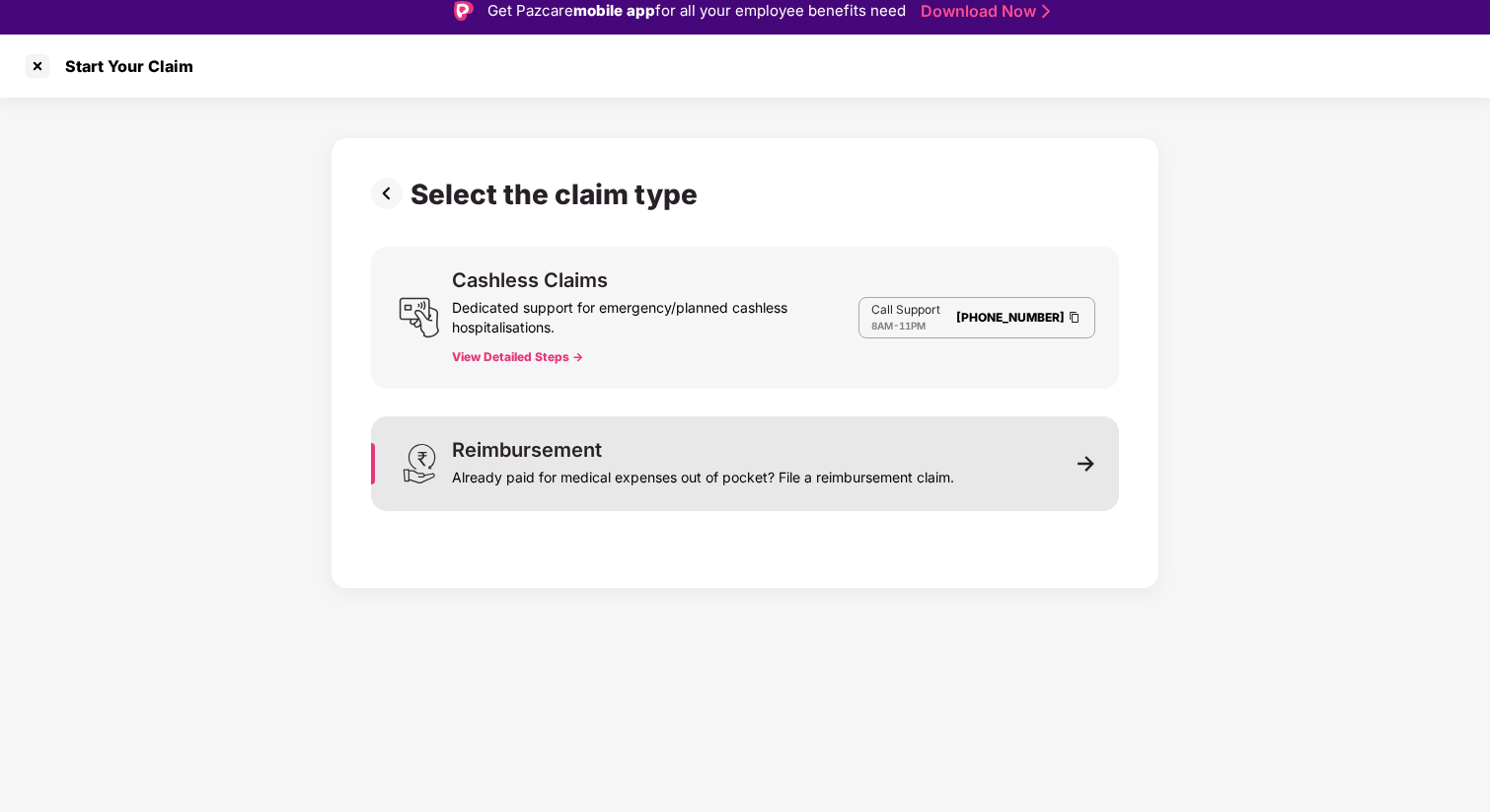
click at [979, 440] on div "Reimbursement Already paid for medical expenses out of pocket? File a reimburse…" at bounding box center [745, 464] width 748 height 95
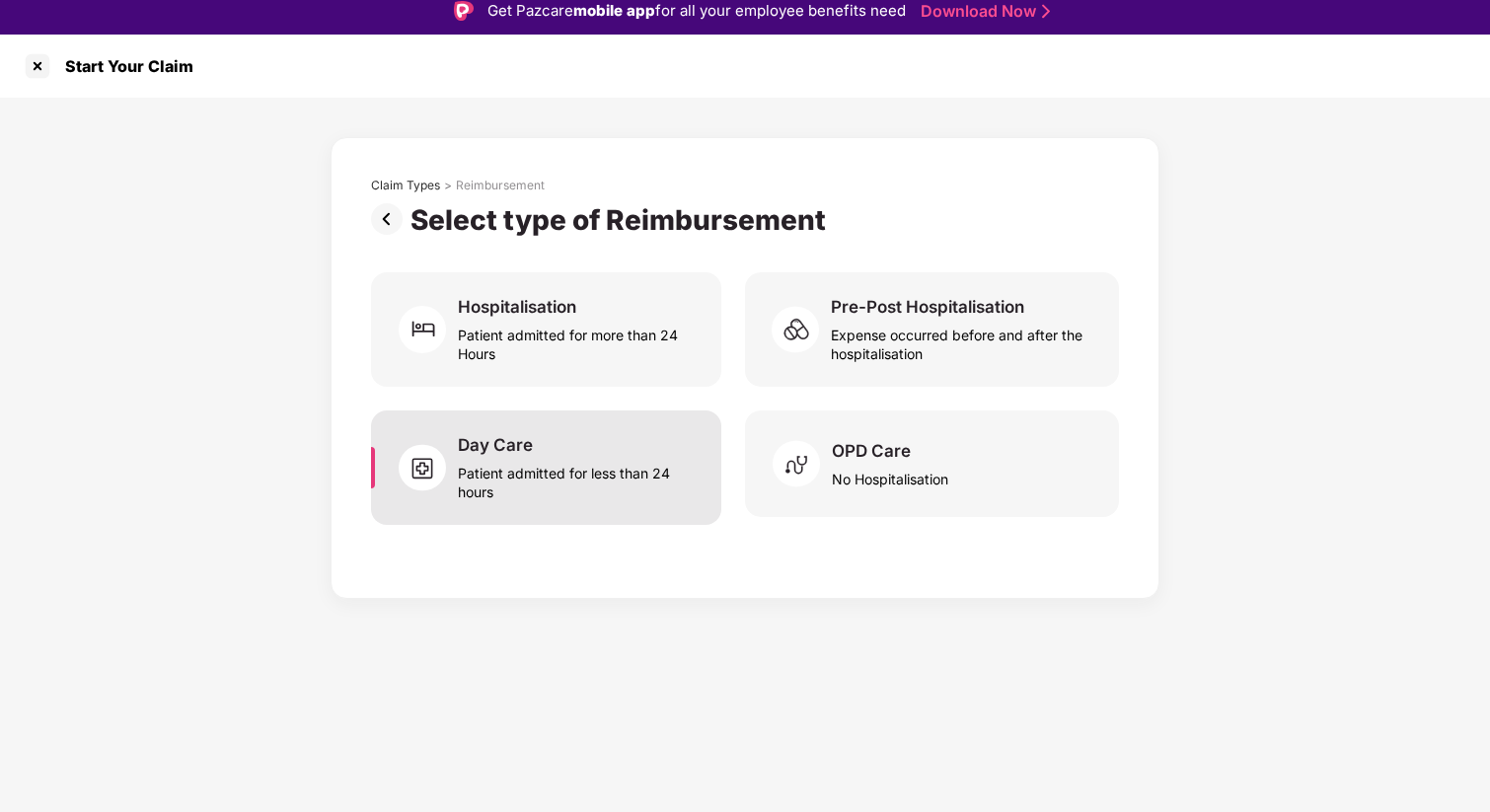
scroll to position [47, 0]
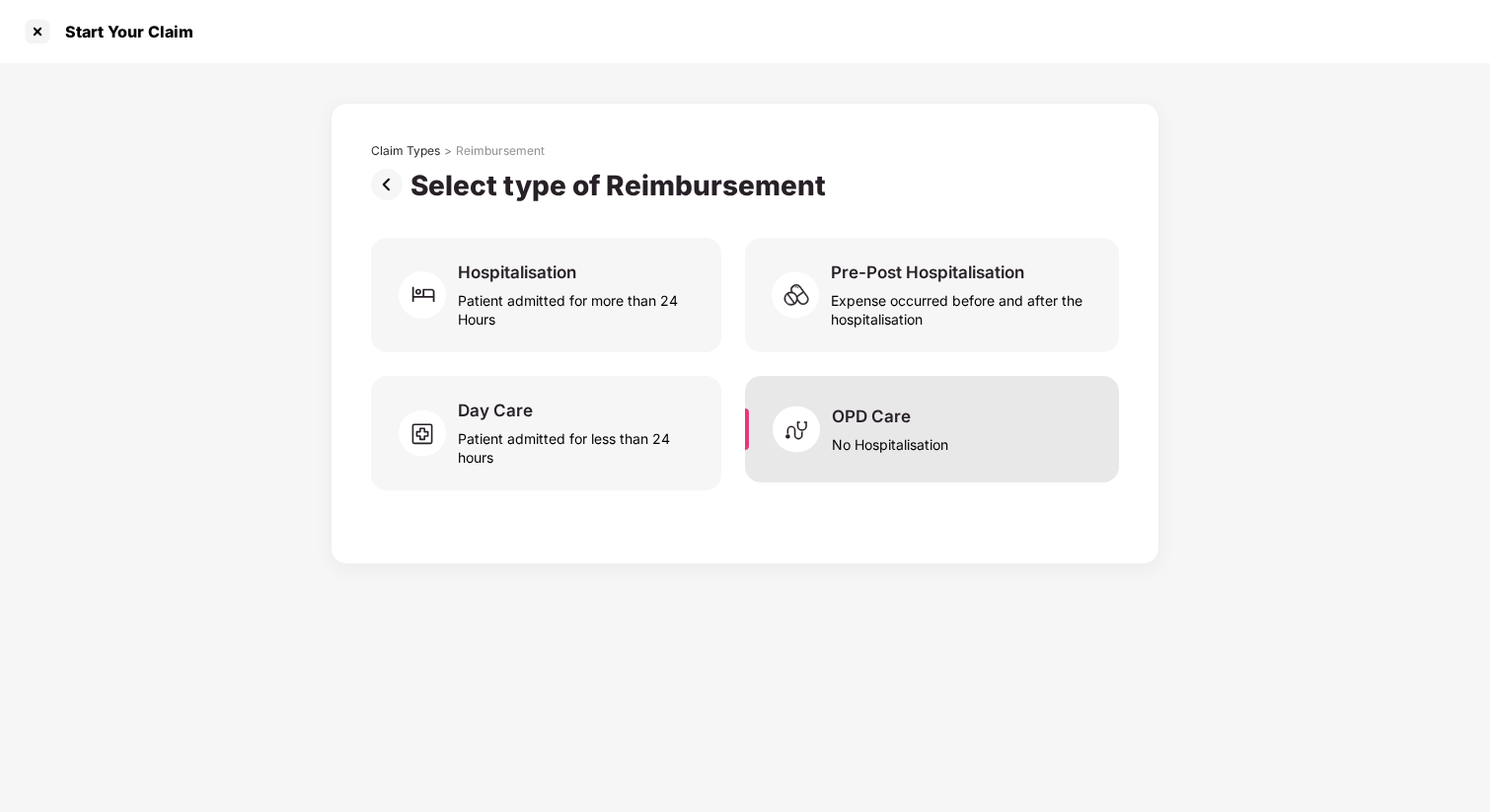
click at [911, 465] on div "OPD Care No Hospitalisation" at bounding box center [932, 429] width 374 height 107
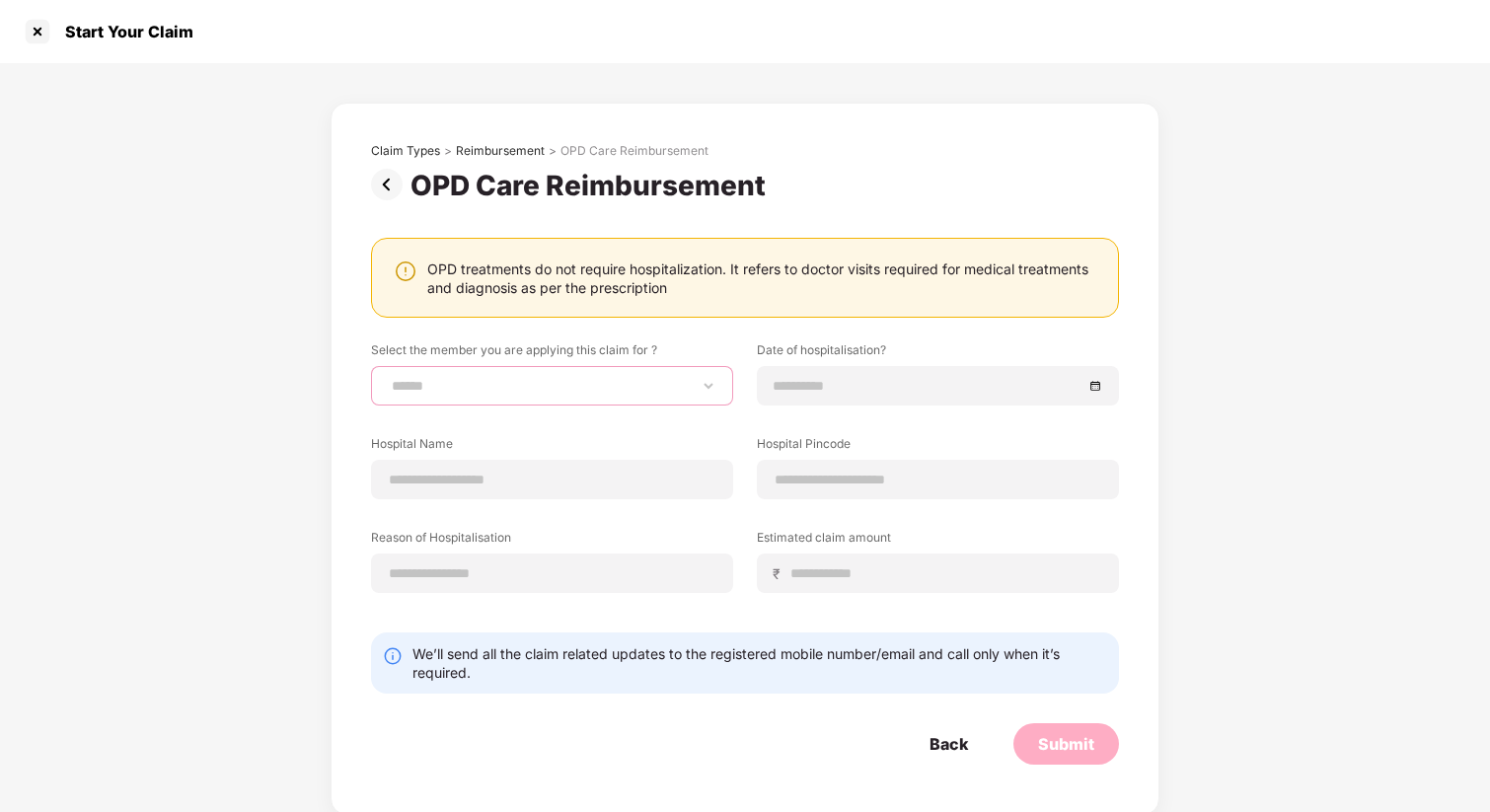
click at [573, 390] on select "**********" at bounding box center [552, 386] width 329 height 16
select select "**********"
click at [388, 378] on select "**********" at bounding box center [552, 386] width 329 height 16
click at [857, 397] on div at bounding box center [938, 385] width 362 height 39
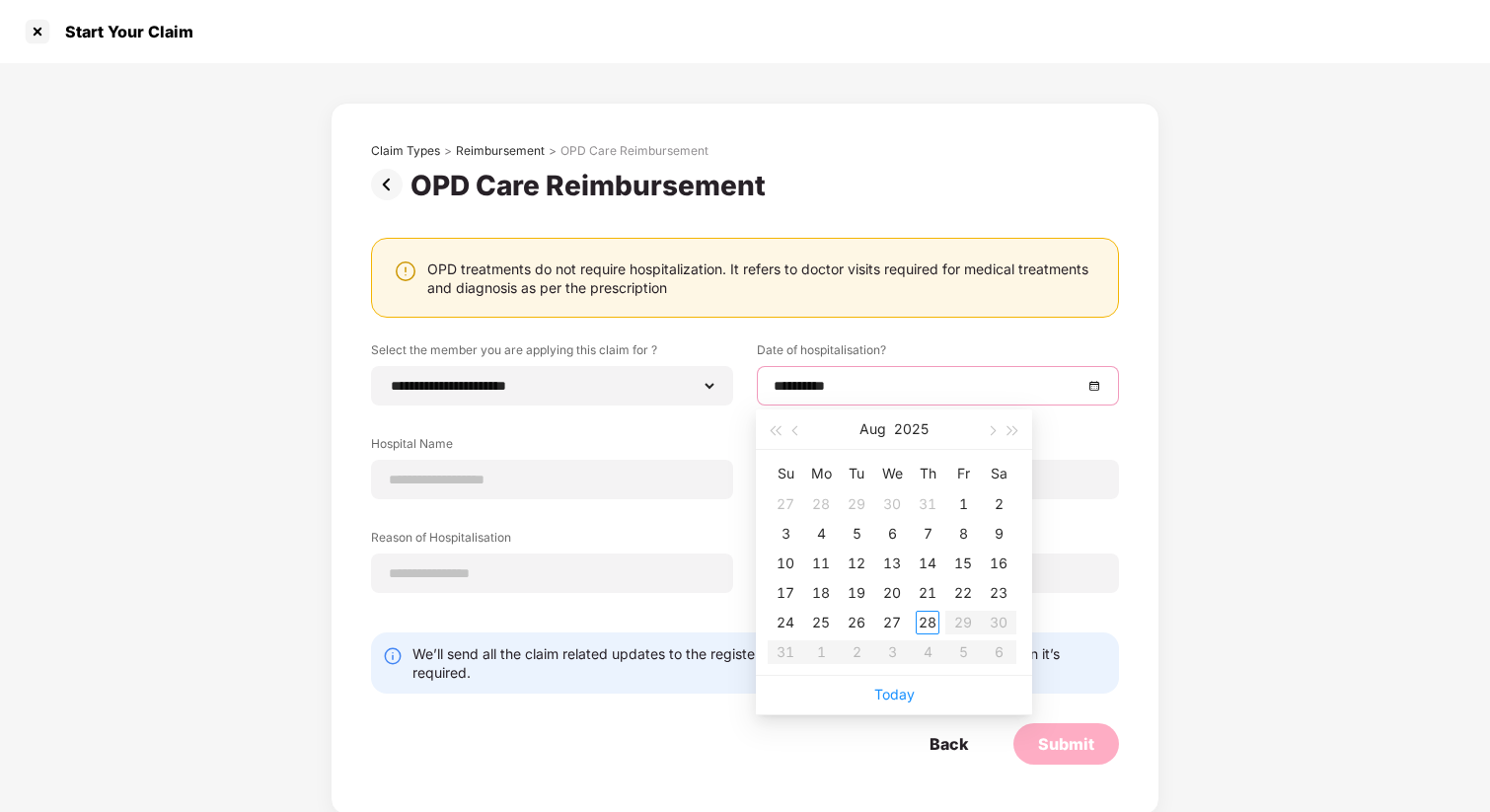
type input "**********"
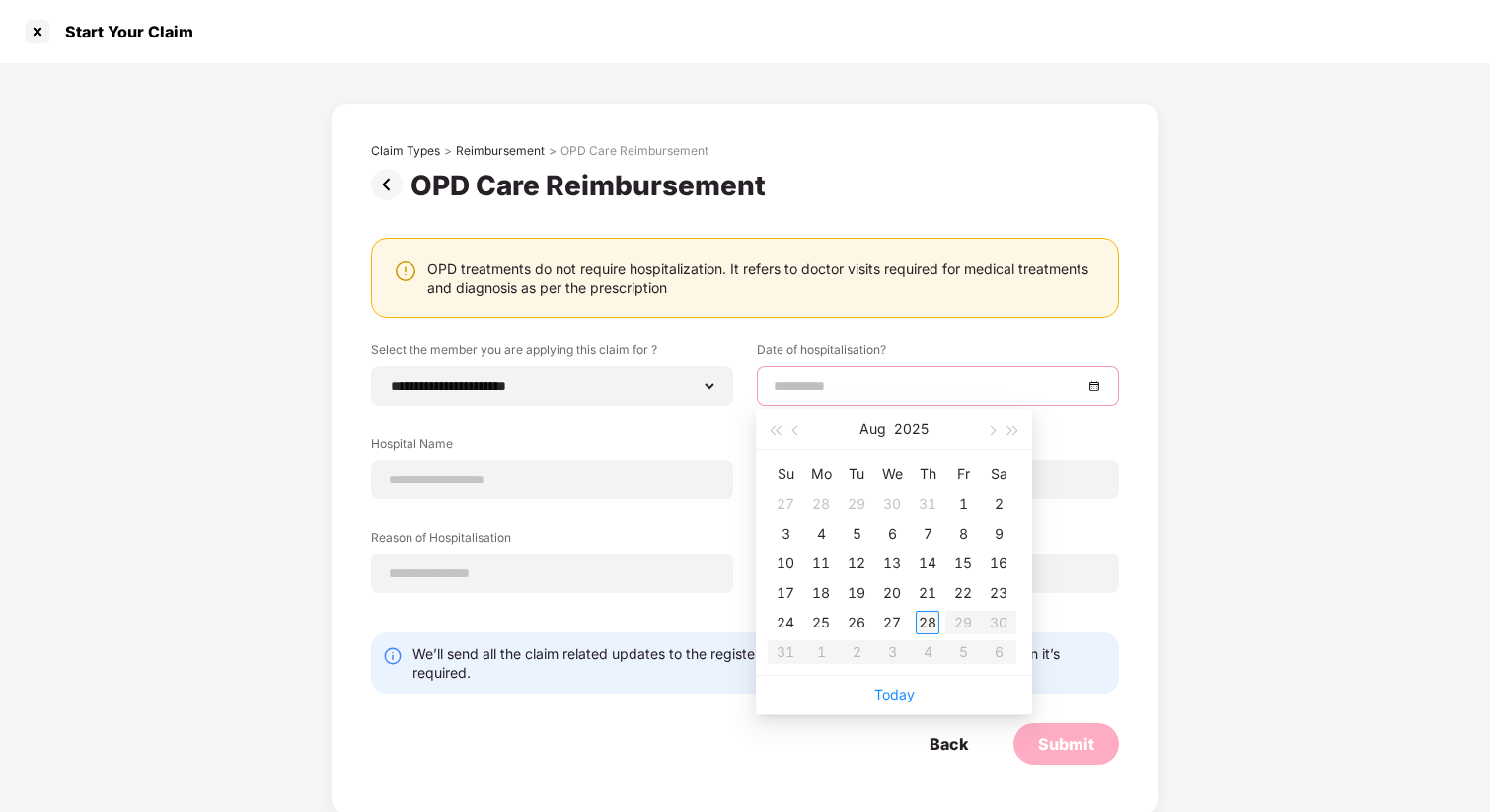
click at [930, 624] on div "28" at bounding box center [928, 623] width 24 height 24
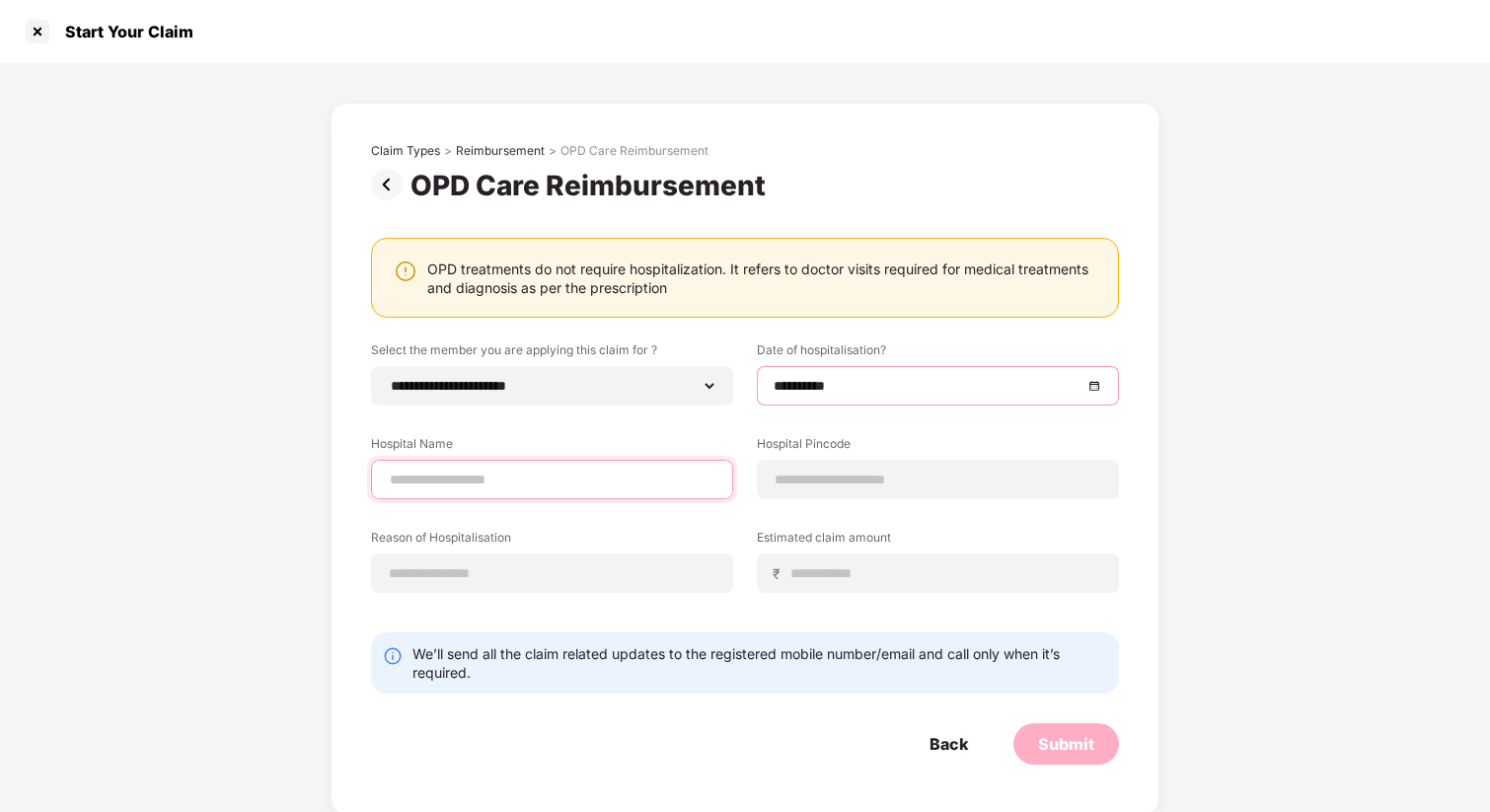
click at [638, 482] on input at bounding box center [552, 480] width 329 height 21
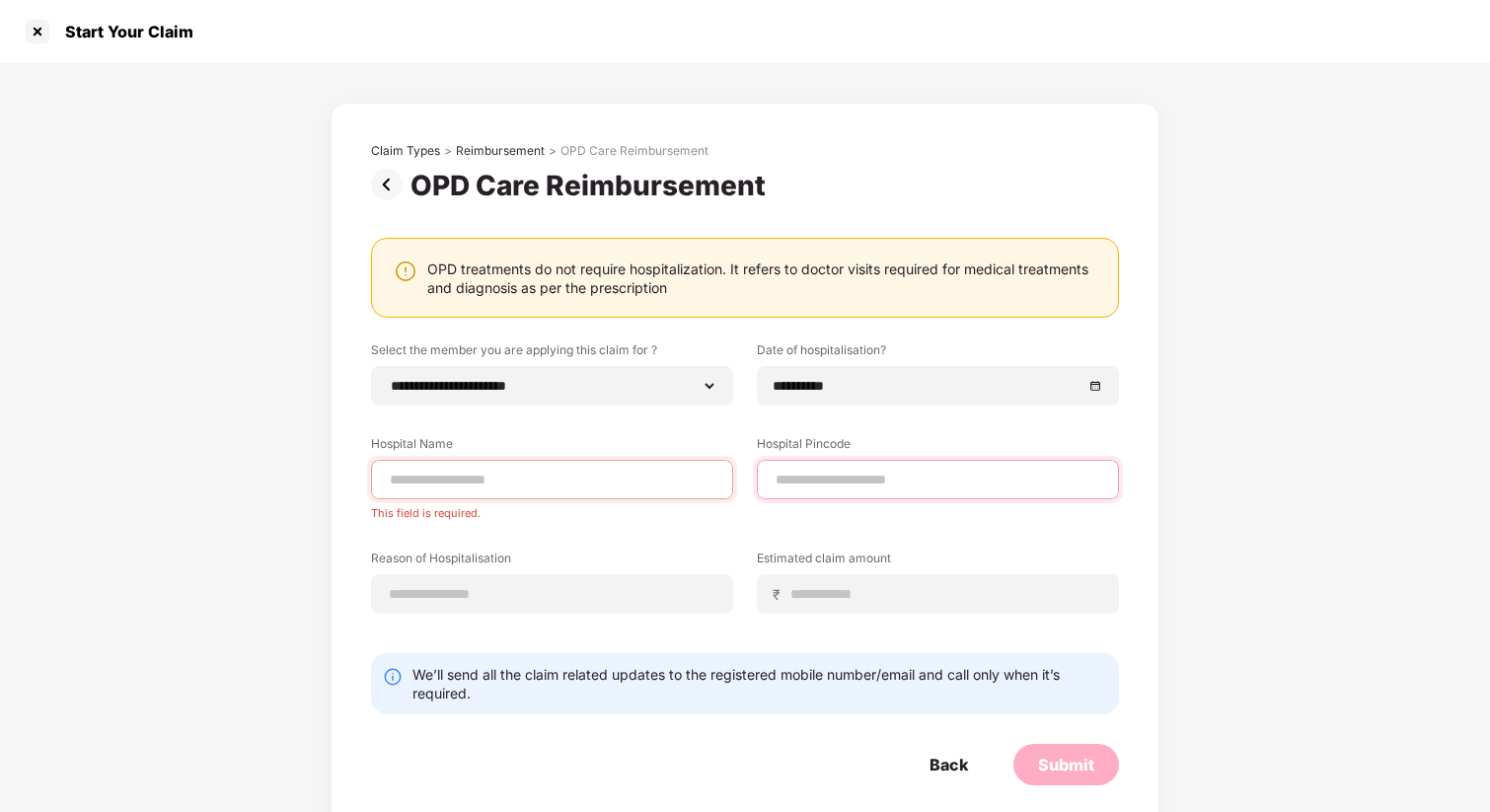
click at [825, 484] on input at bounding box center [938, 480] width 329 height 21
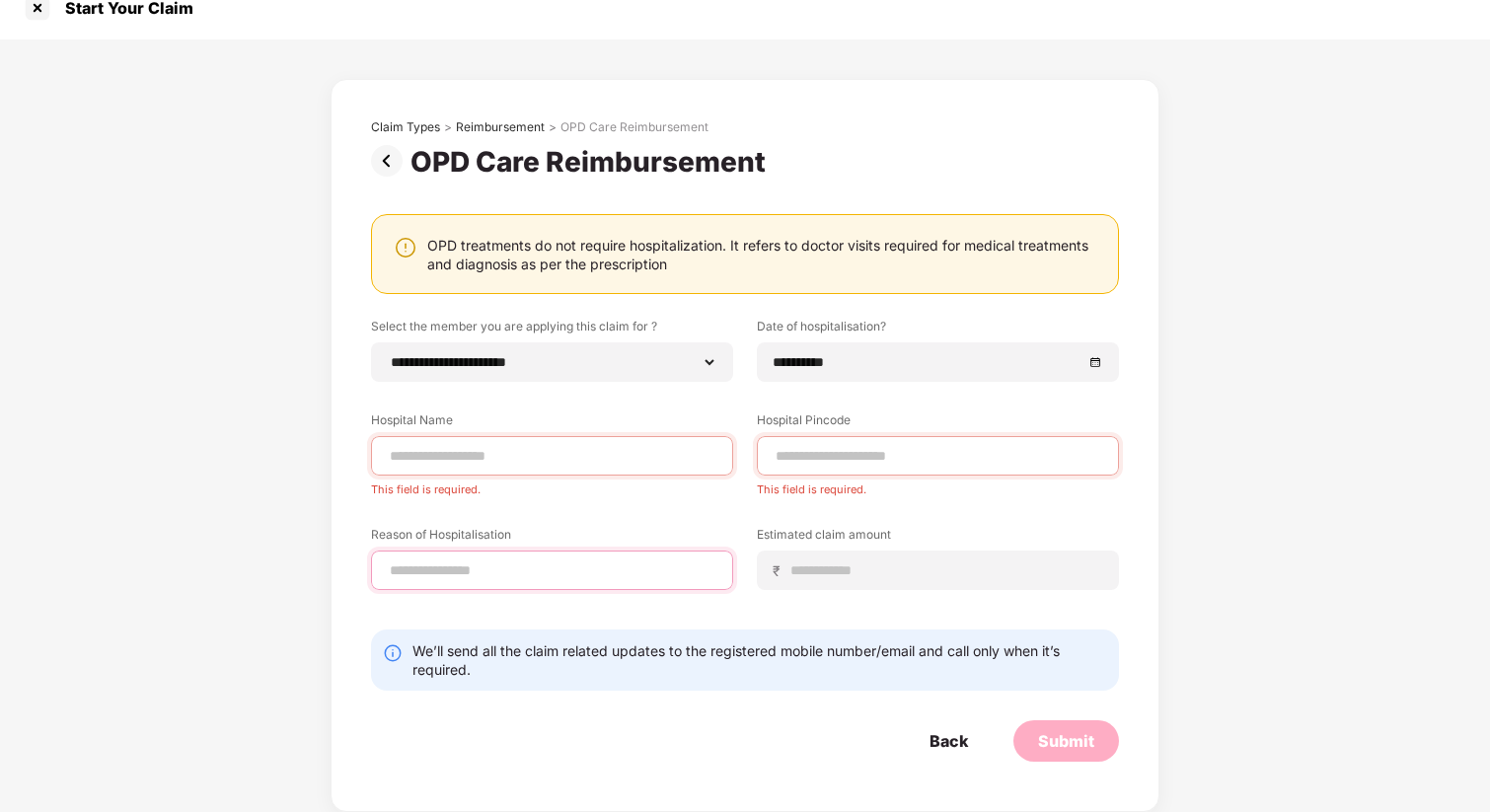
click at [577, 565] on input at bounding box center [552, 571] width 329 height 21
click at [818, 542] on label "Estimated claim amount" at bounding box center [938, 538] width 362 height 25
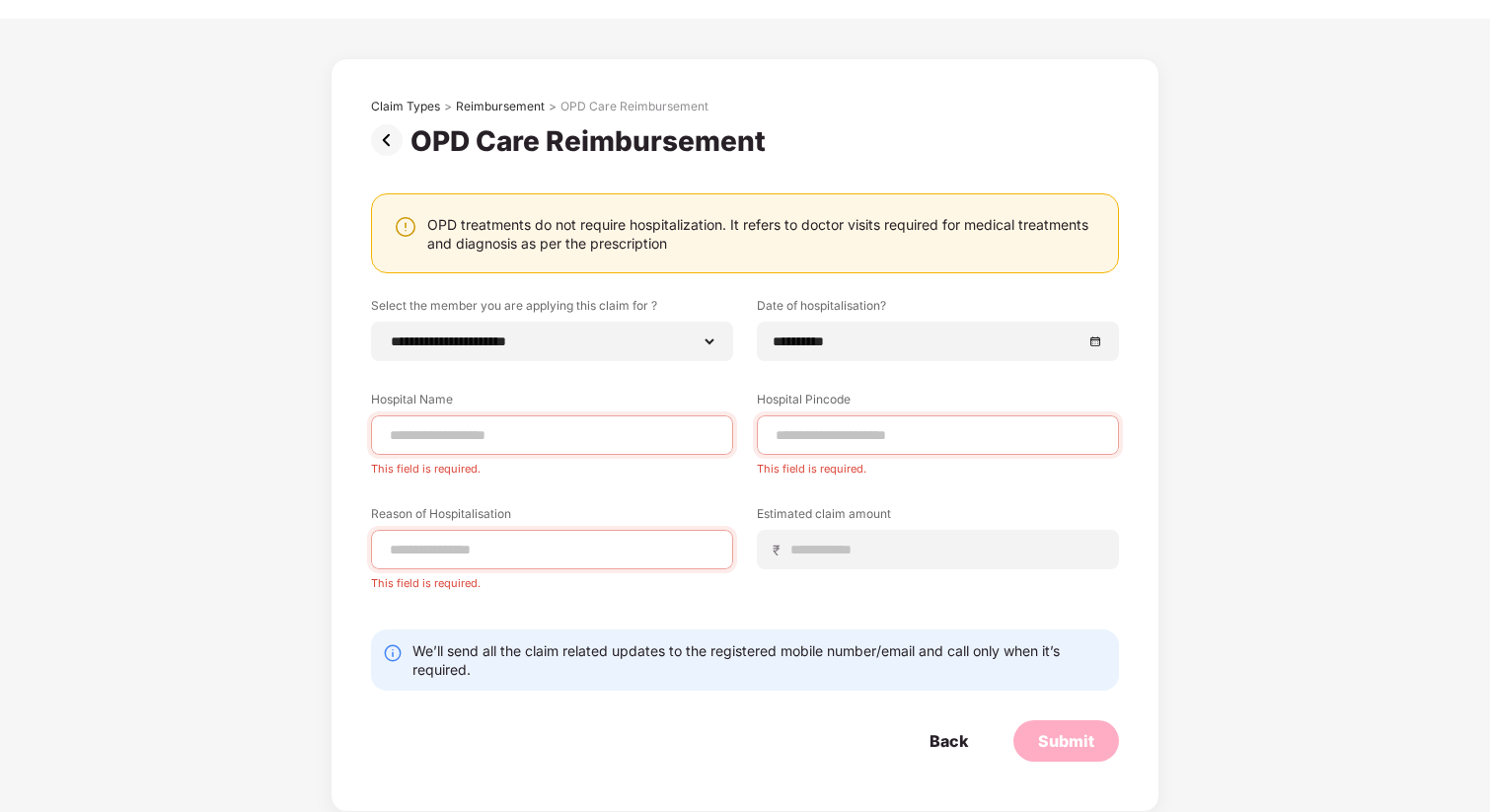
scroll to position [40, 0]
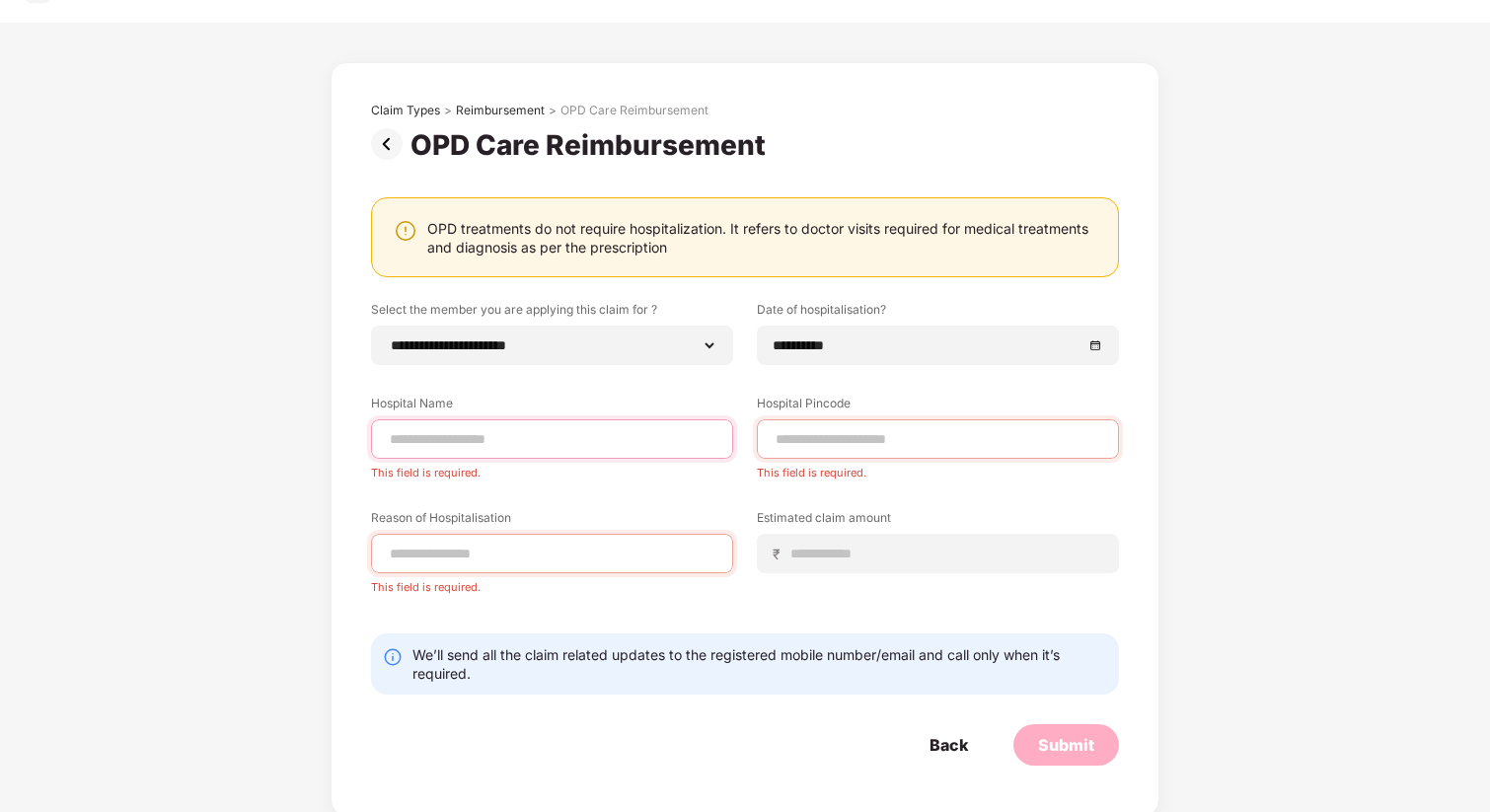
click at [448, 448] on input at bounding box center [552, 439] width 329 height 21
type input "**********"
click at [786, 457] on div at bounding box center [938, 438] width 362 height 39
click at [786, 455] on div at bounding box center [938, 438] width 362 height 39
click at [781, 450] on div at bounding box center [938, 438] width 362 height 39
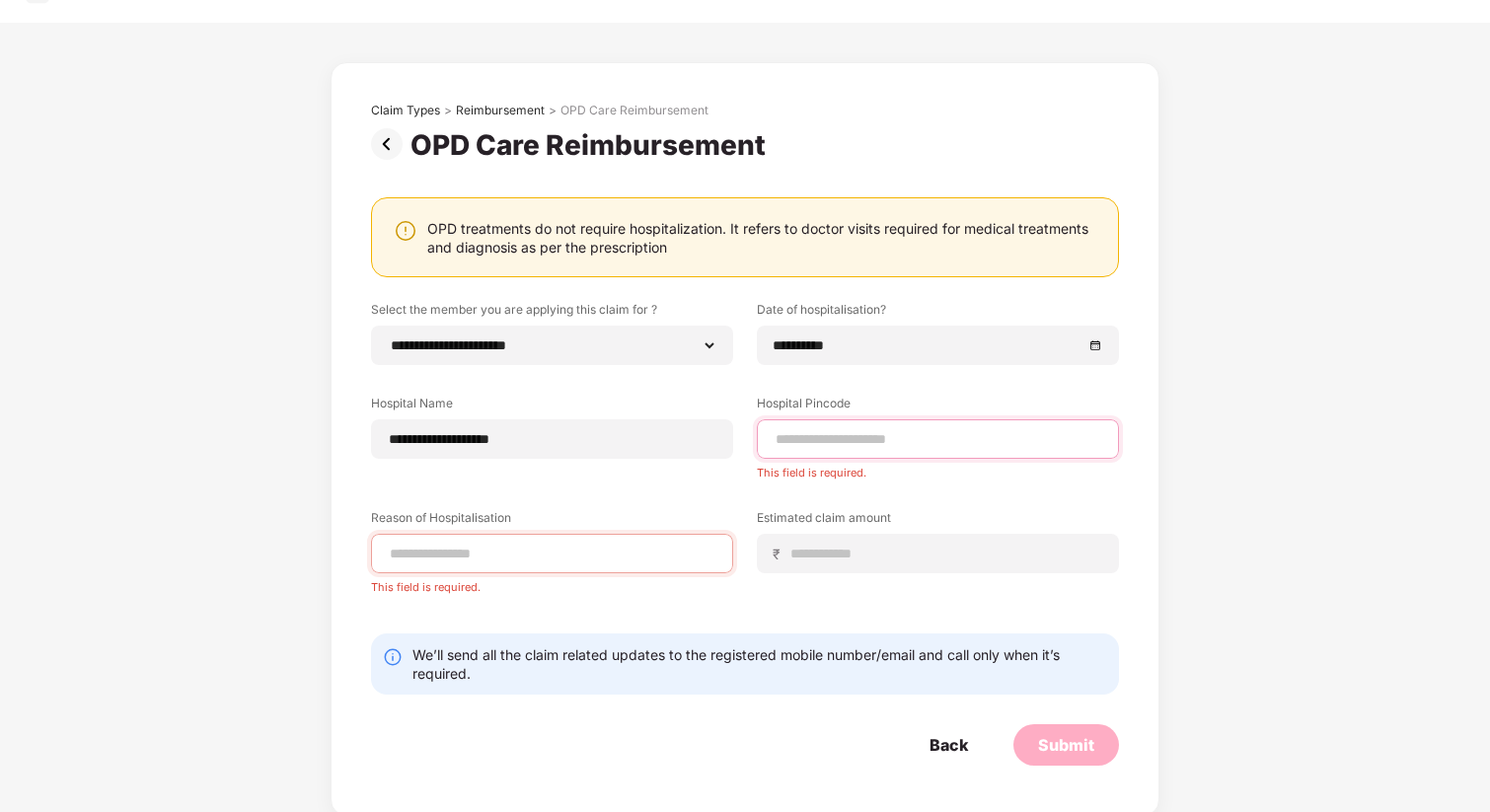
click at [782, 444] on input at bounding box center [938, 439] width 329 height 21
click at [823, 445] on input at bounding box center [938, 439] width 329 height 21
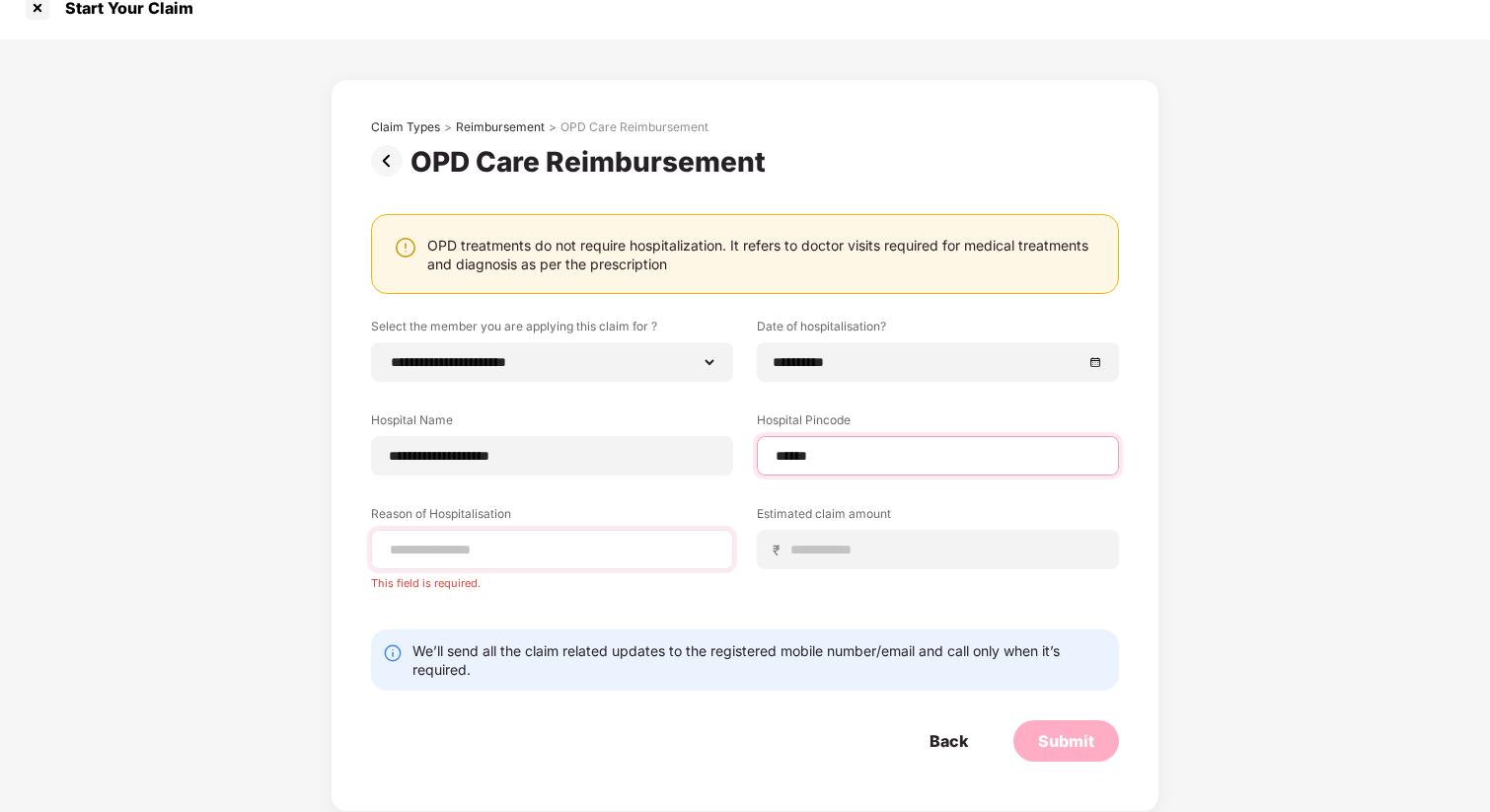
type input "******"
click at [497, 551] on input at bounding box center [552, 550] width 329 height 21
select select "*********"
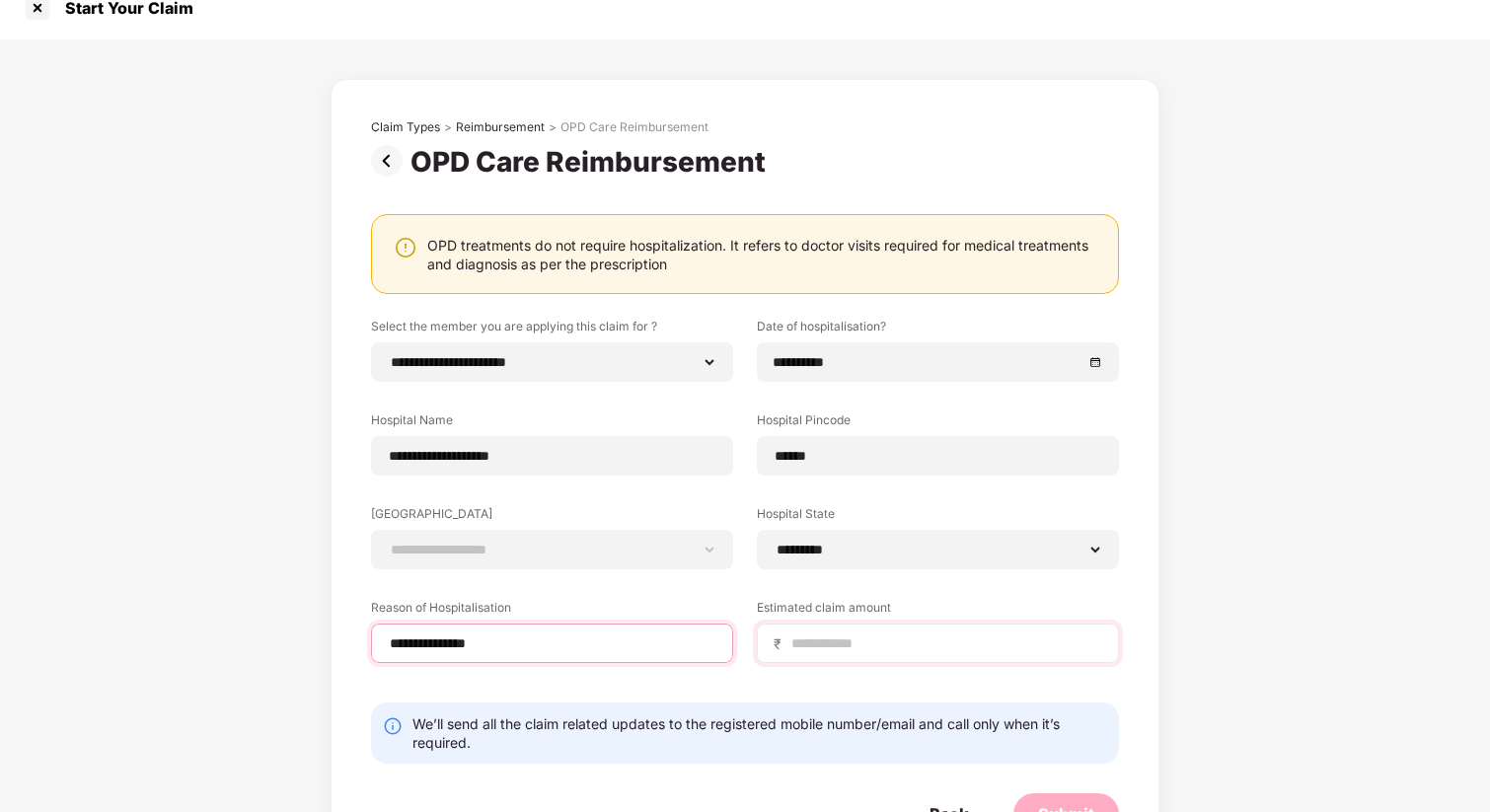
type input "**********"
click at [801, 651] on input at bounding box center [946, 644] width 313 height 21
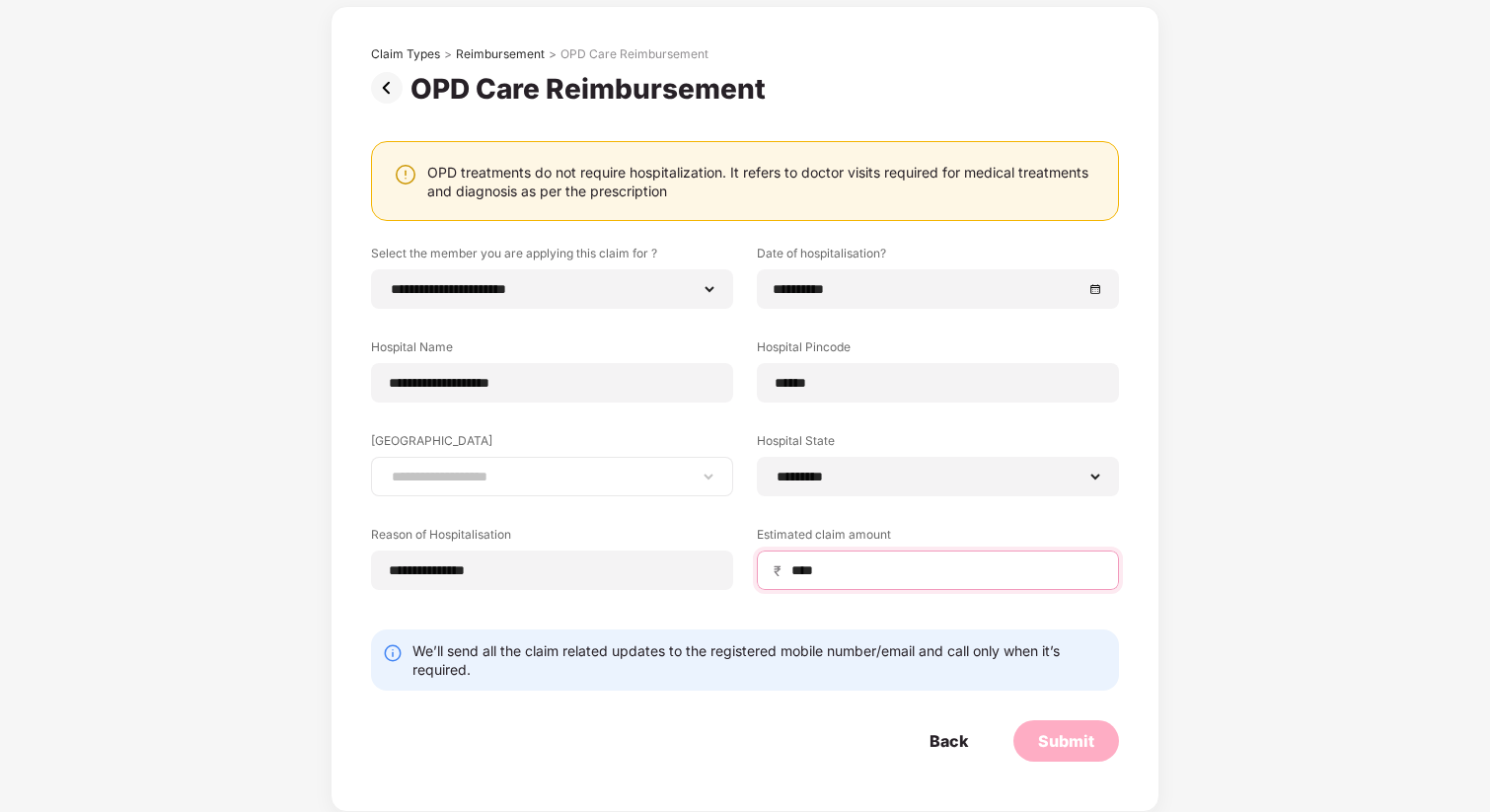
type input "****"
click at [578, 480] on select "**********" at bounding box center [552, 477] width 329 height 16
select select "*********"
click at [388, 469] on select "**********" at bounding box center [552, 477] width 329 height 16
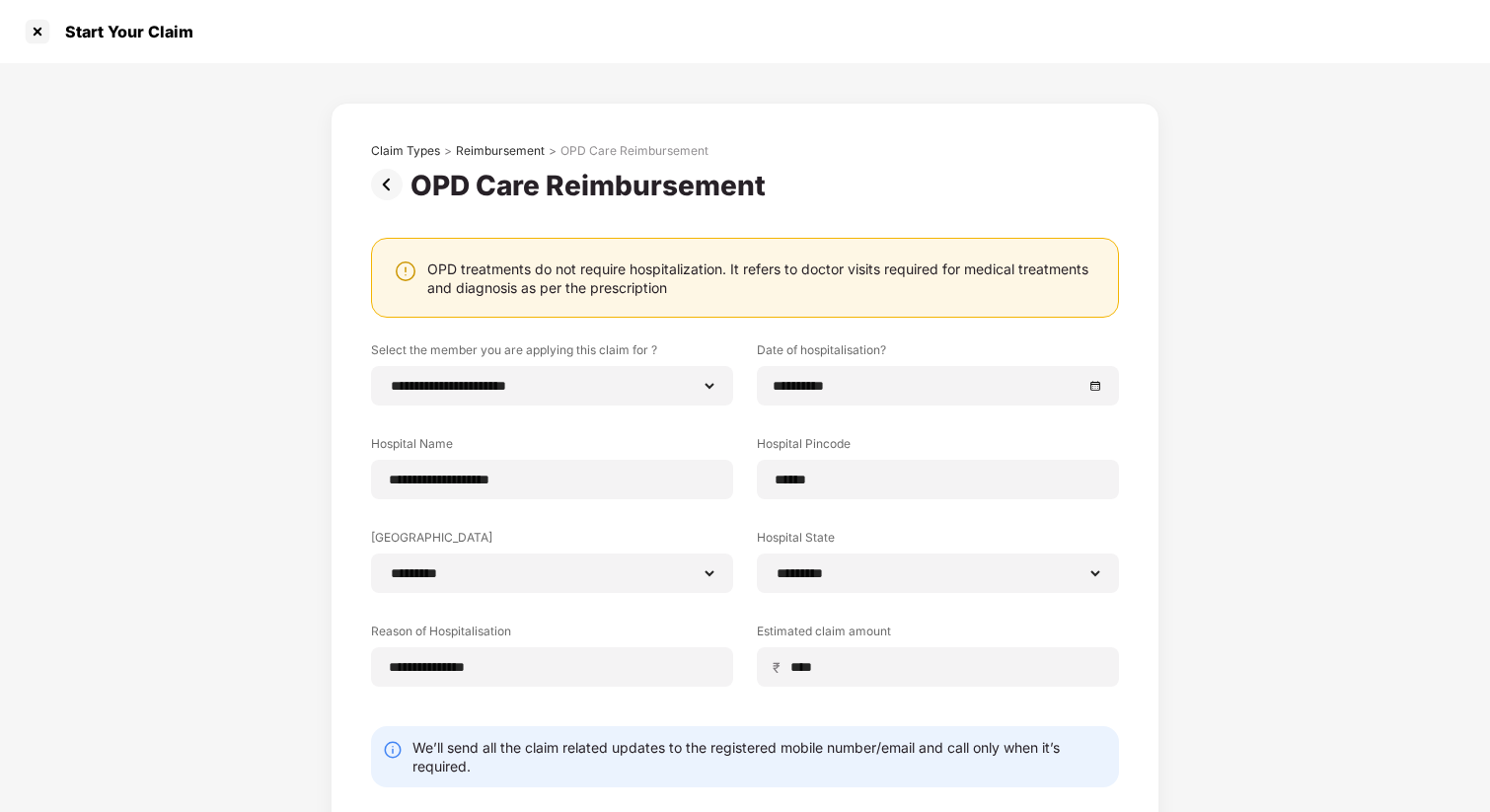
click at [387, 187] on img at bounding box center [390, 185] width 39 height 32
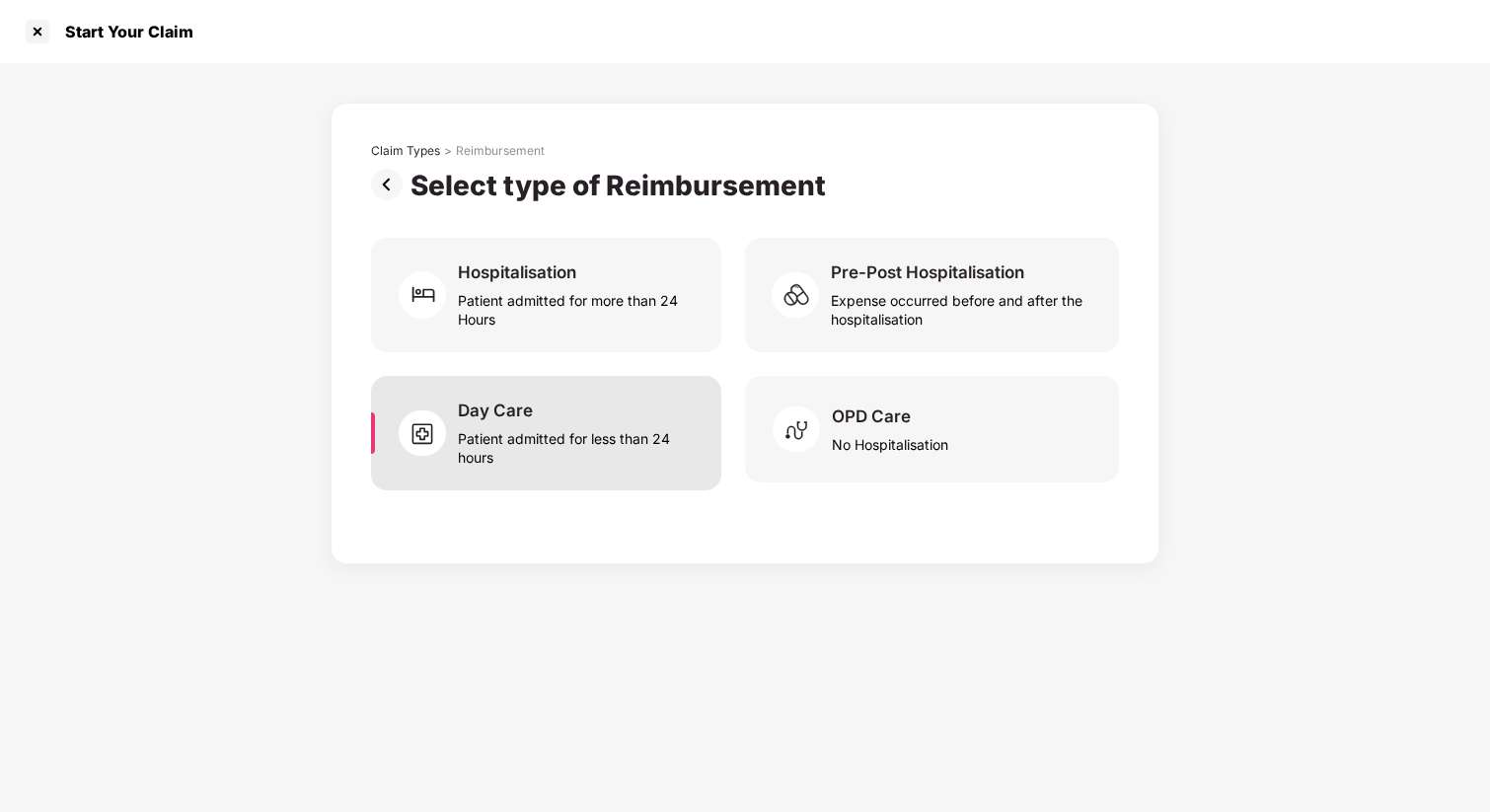
click at [624, 469] on div "Day Care Patient admitted for less than 24 hours" at bounding box center [546, 433] width 350 height 114
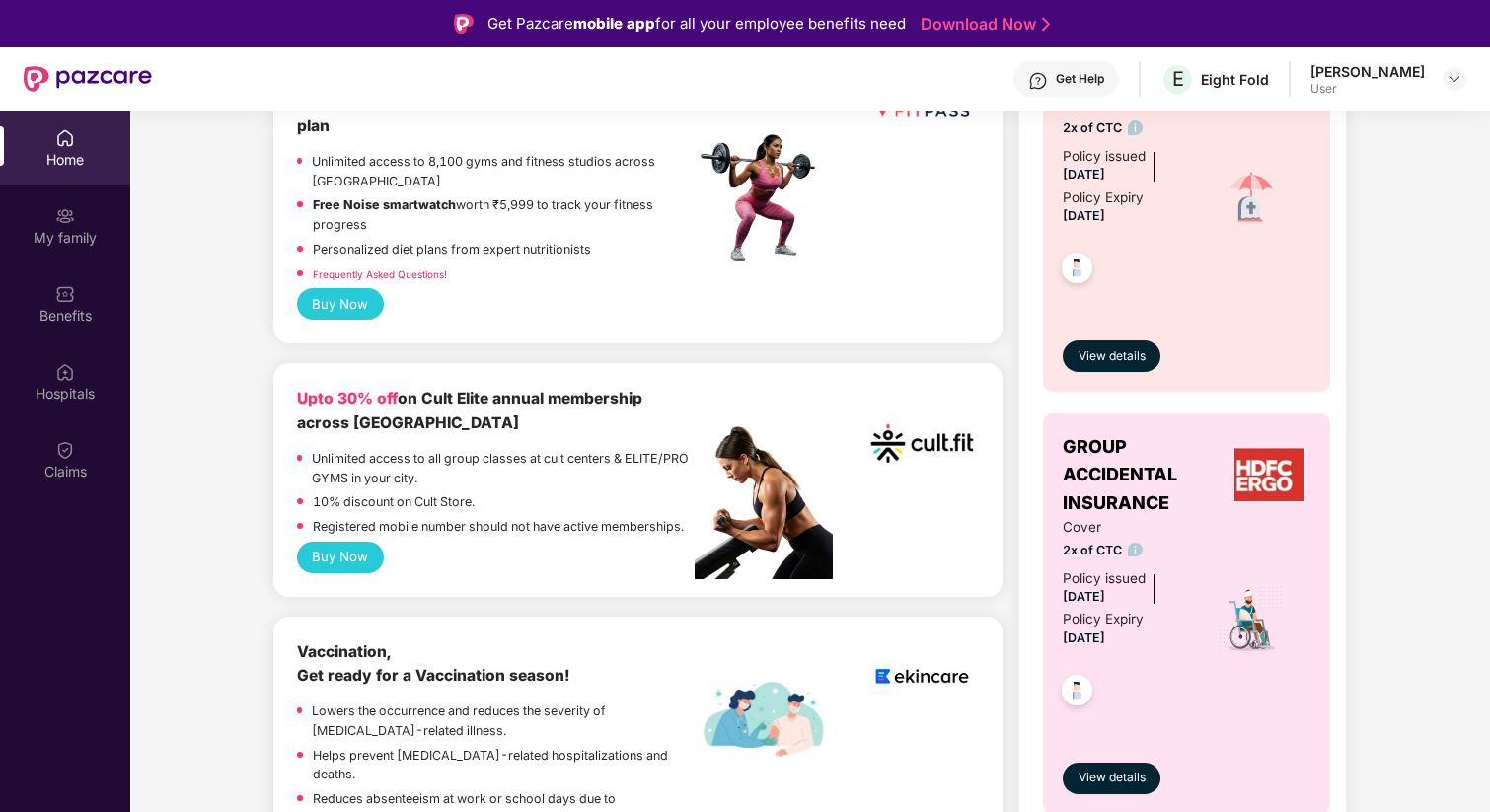
scroll to position [836, 0]
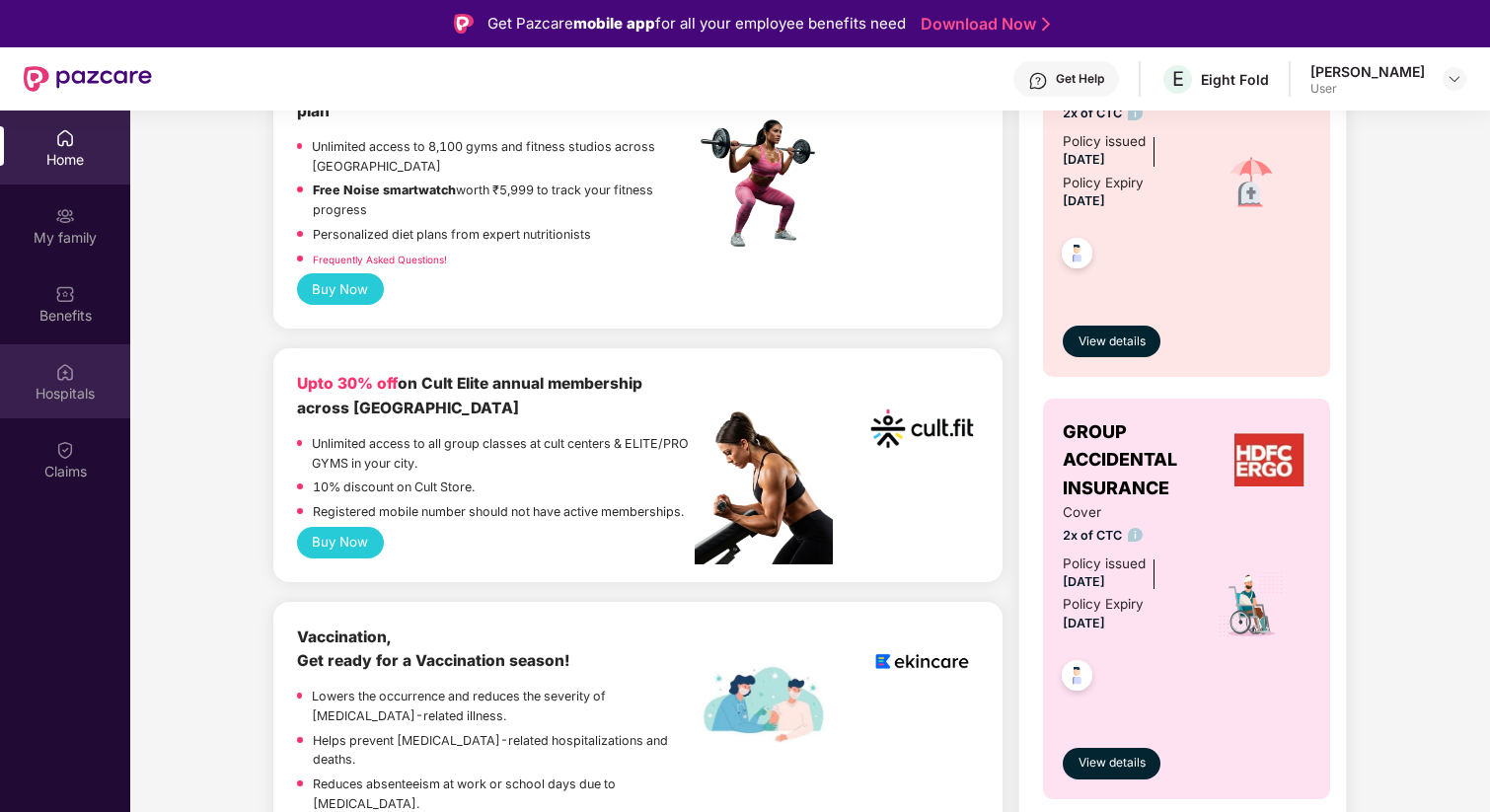
click at [50, 375] on div "Hospitals" at bounding box center [65, 381] width 130 height 74
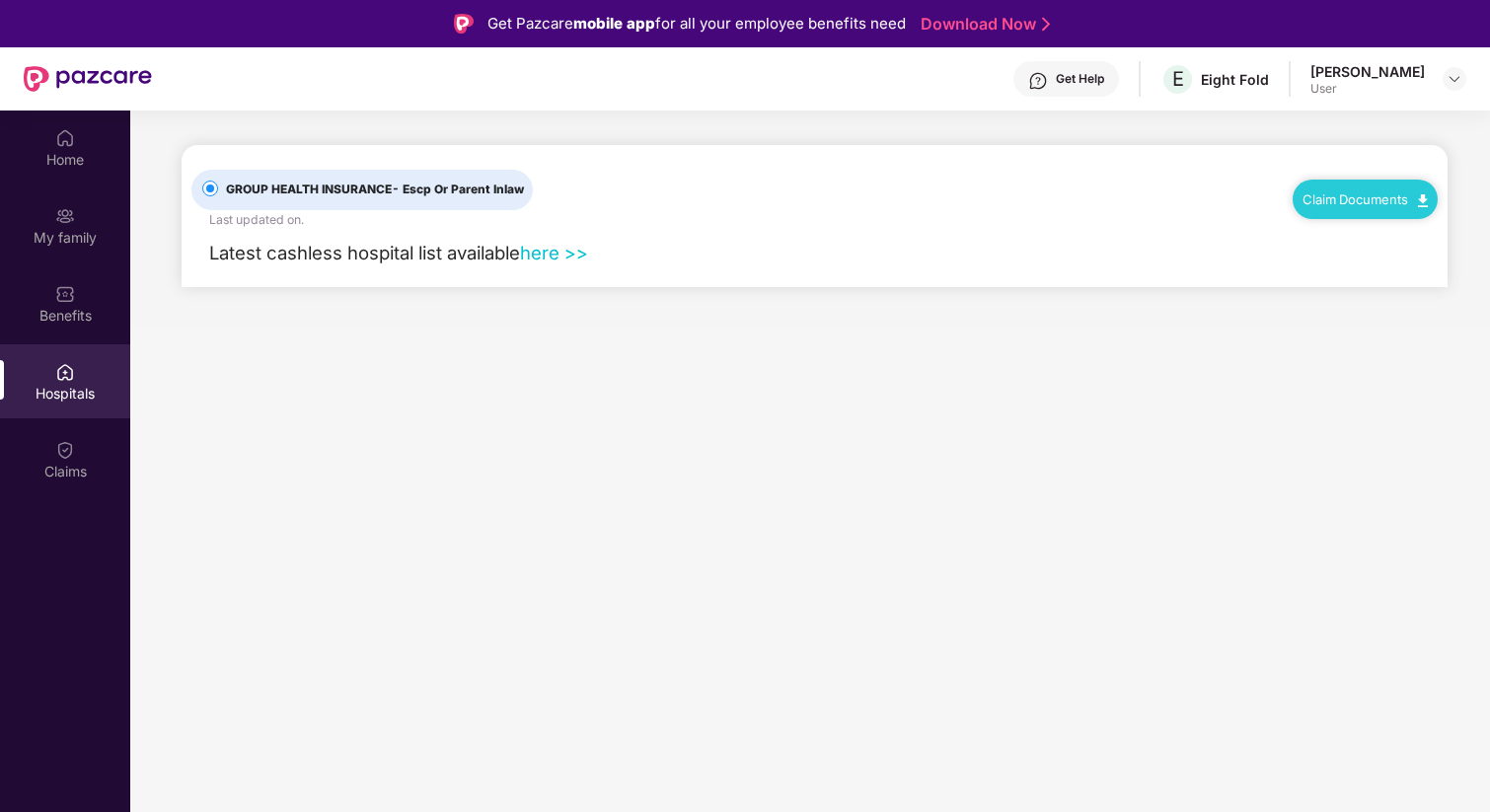
click at [556, 259] on link "here >>" at bounding box center [554, 253] width 68 height 22
